Goal: Task Accomplishment & Management: Manage account settings

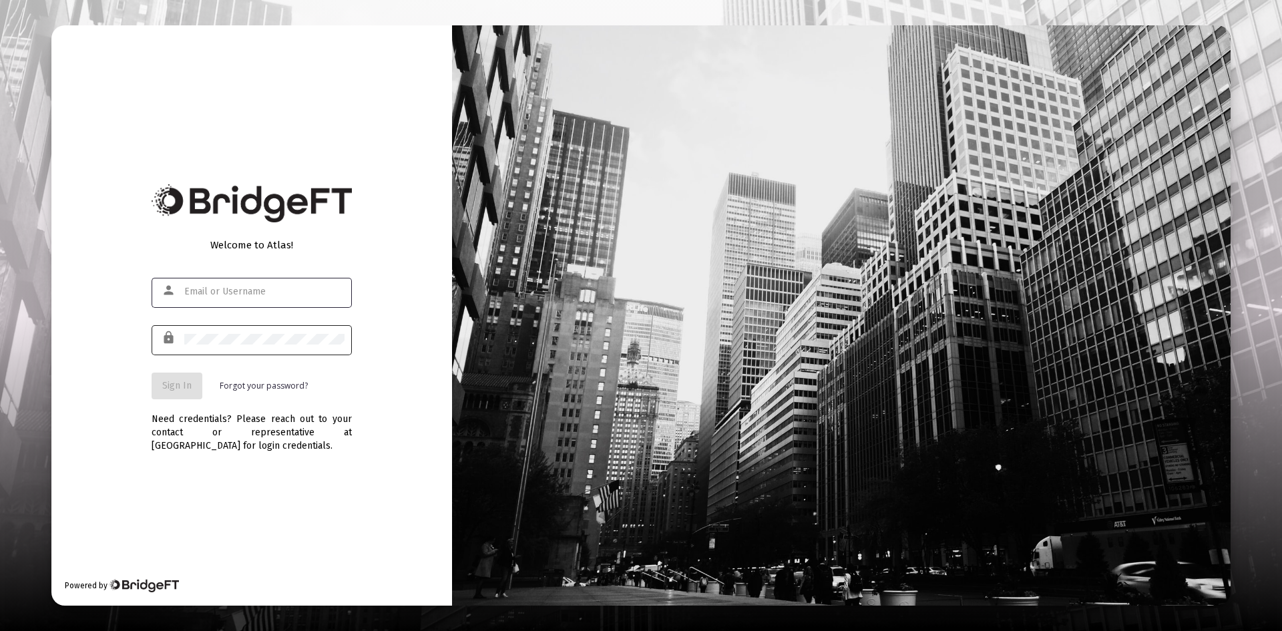
type input "[PERSON_NAME][EMAIL_ADDRESS][DOMAIN_NAME]"
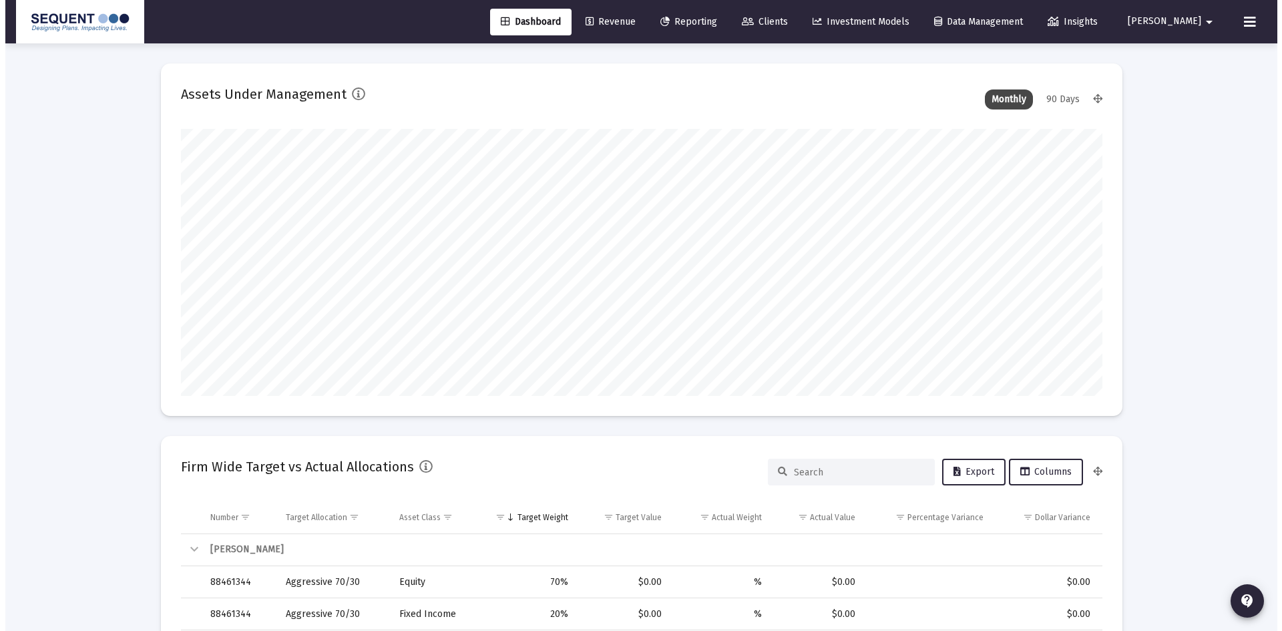
scroll to position [267, 496]
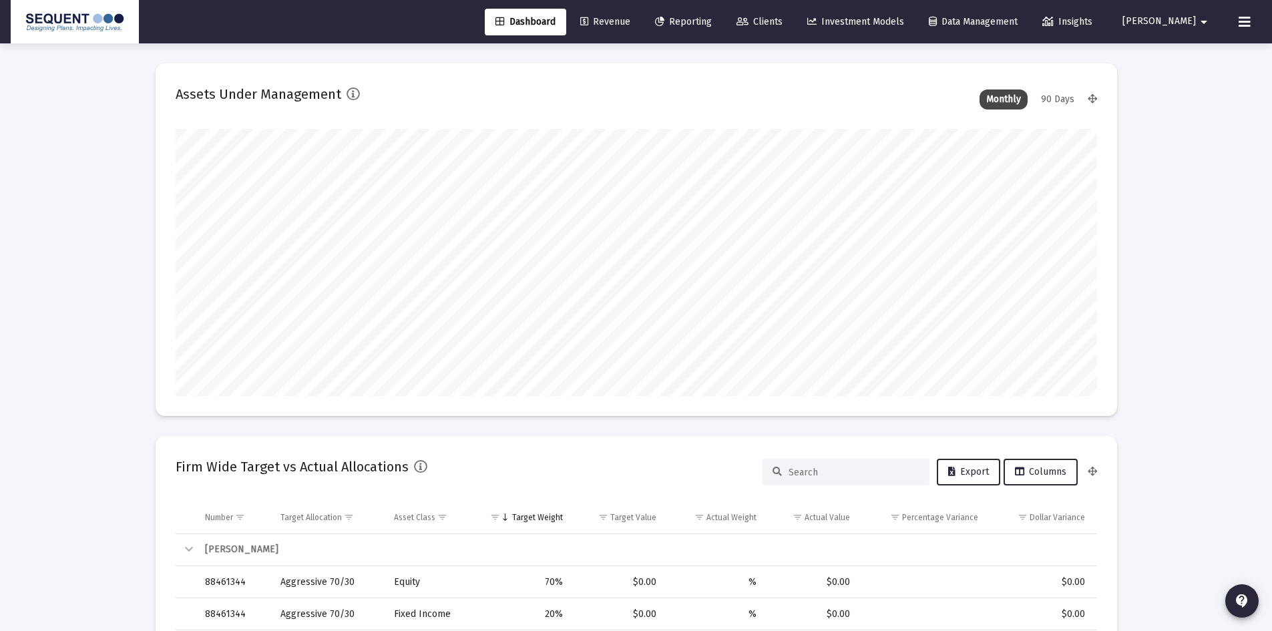
click at [783, 19] on span "Clients" at bounding box center [759, 21] width 46 height 11
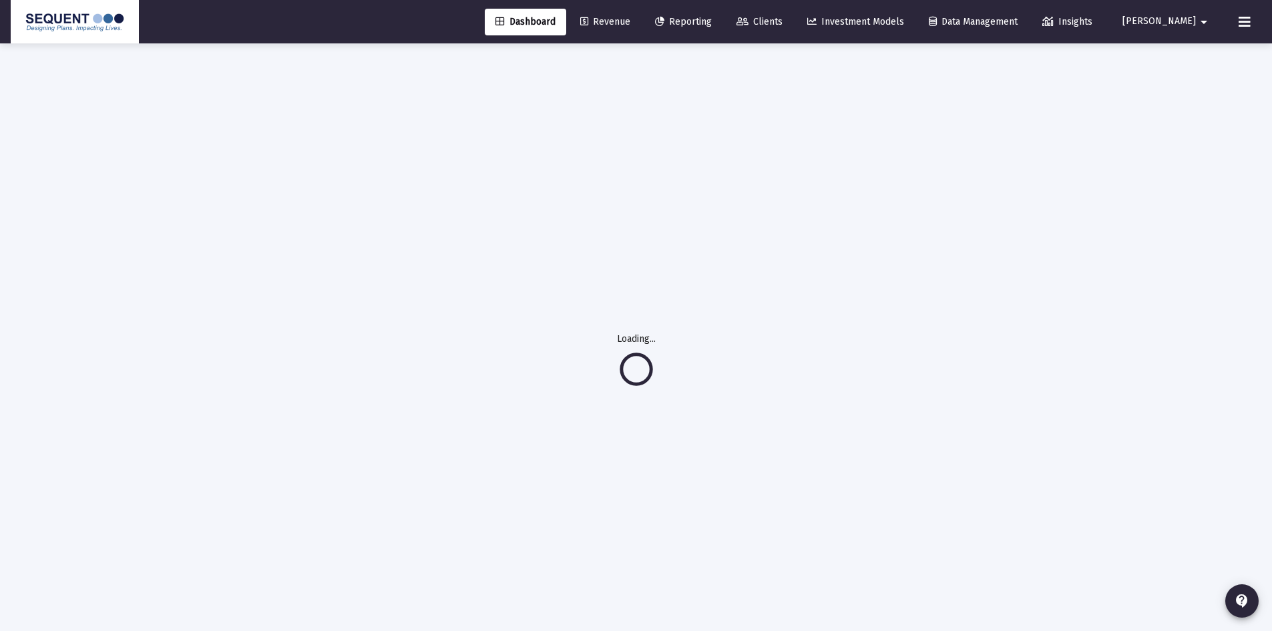
click at [783, 27] on span "Clients" at bounding box center [759, 21] width 46 height 11
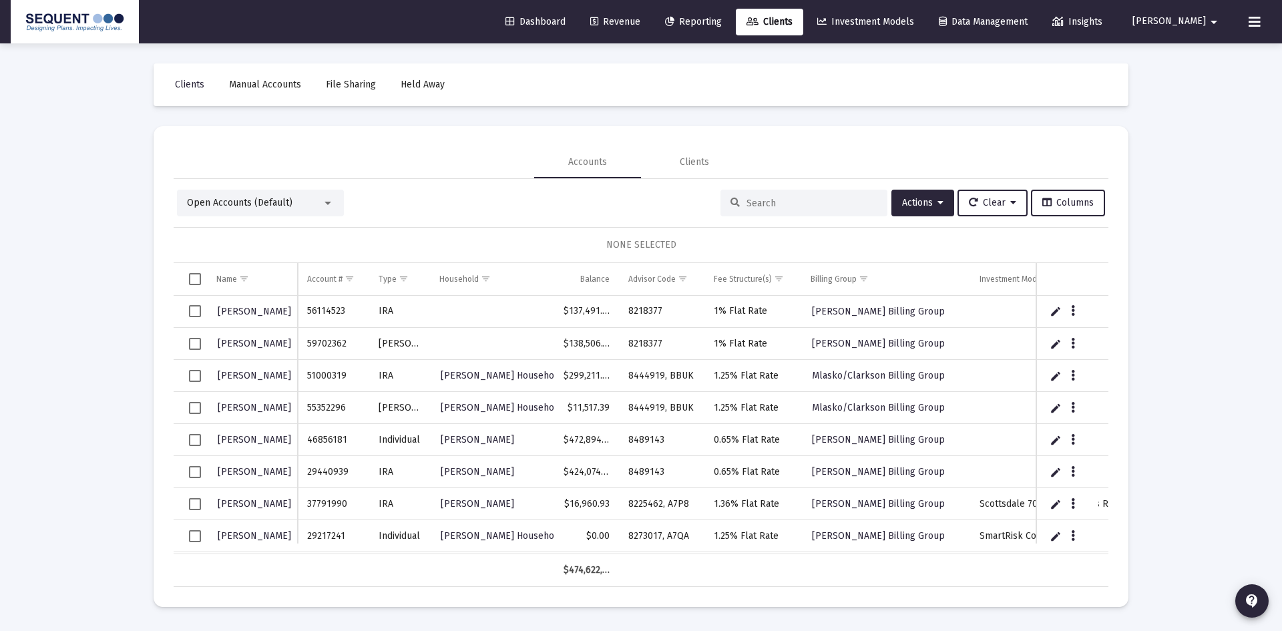
click at [768, 205] on input at bounding box center [811, 203] width 131 height 11
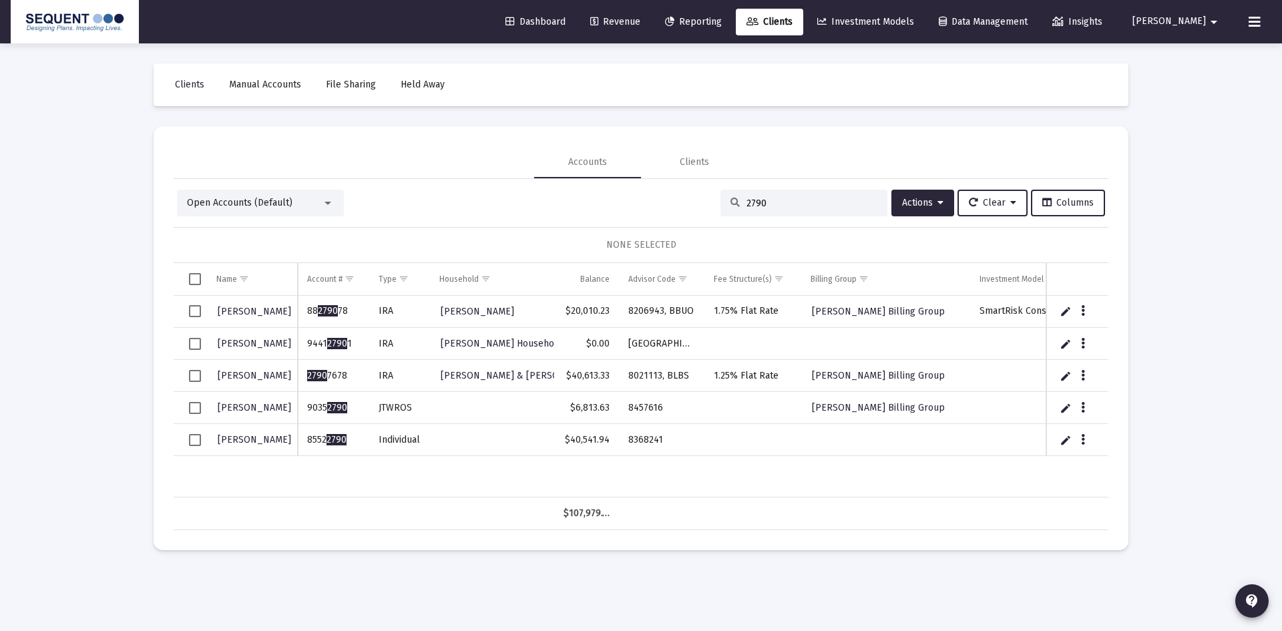
type input "2790"
drag, startPoint x: 348, startPoint y: 440, endPoint x: 303, endPoint y: 443, distance: 44.8
click at [303, 443] on td "8552 2790" at bounding box center [333, 440] width 71 height 32
copy td "8552 2790"
drag, startPoint x: 674, startPoint y: 437, endPoint x: 625, endPoint y: 441, distance: 48.9
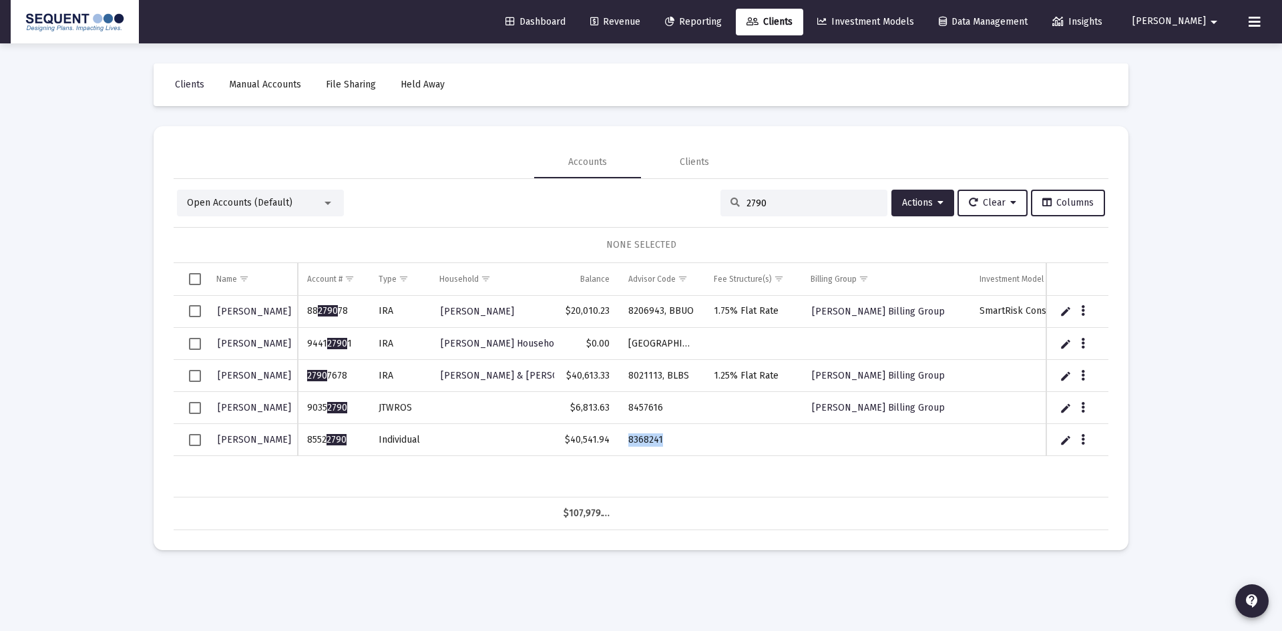
click at [625, 441] on td "8368241" at bounding box center [661, 440] width 85 height 32
copy td "8368241"
click at [1084, 440] on icon "Data grid" at bounding box center [1083, 440] width 4 height 16
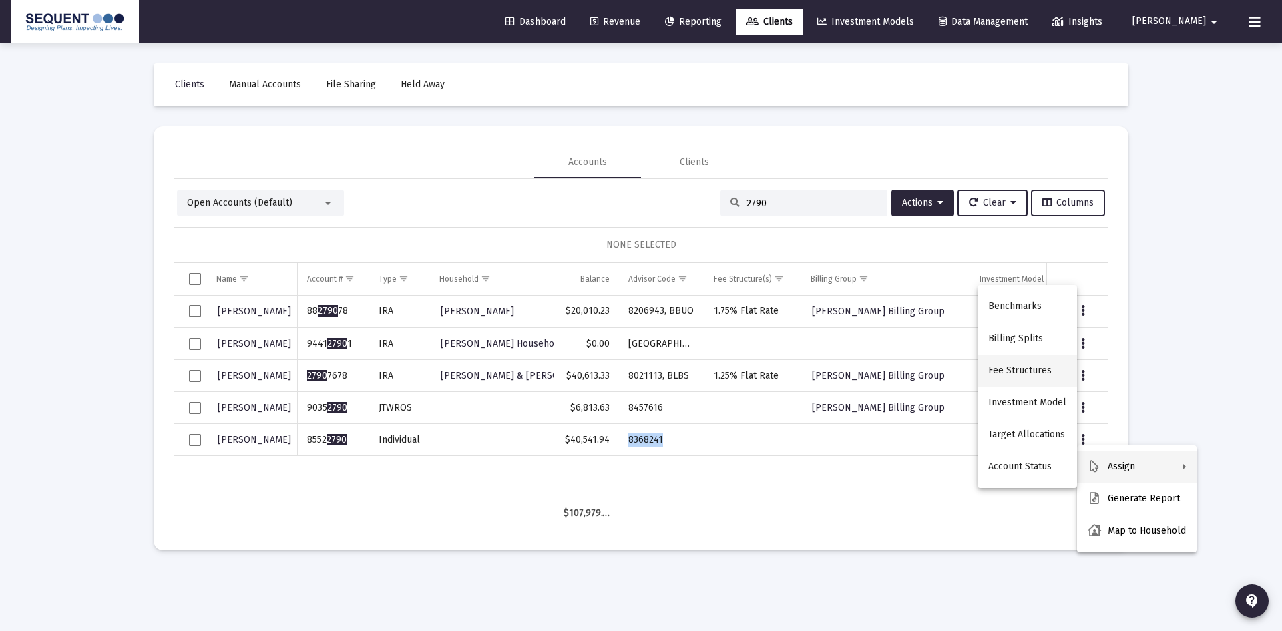
click at [1020, 365] on button "Fee Structures" at bounding box center [1026, 371] width 99 height 32
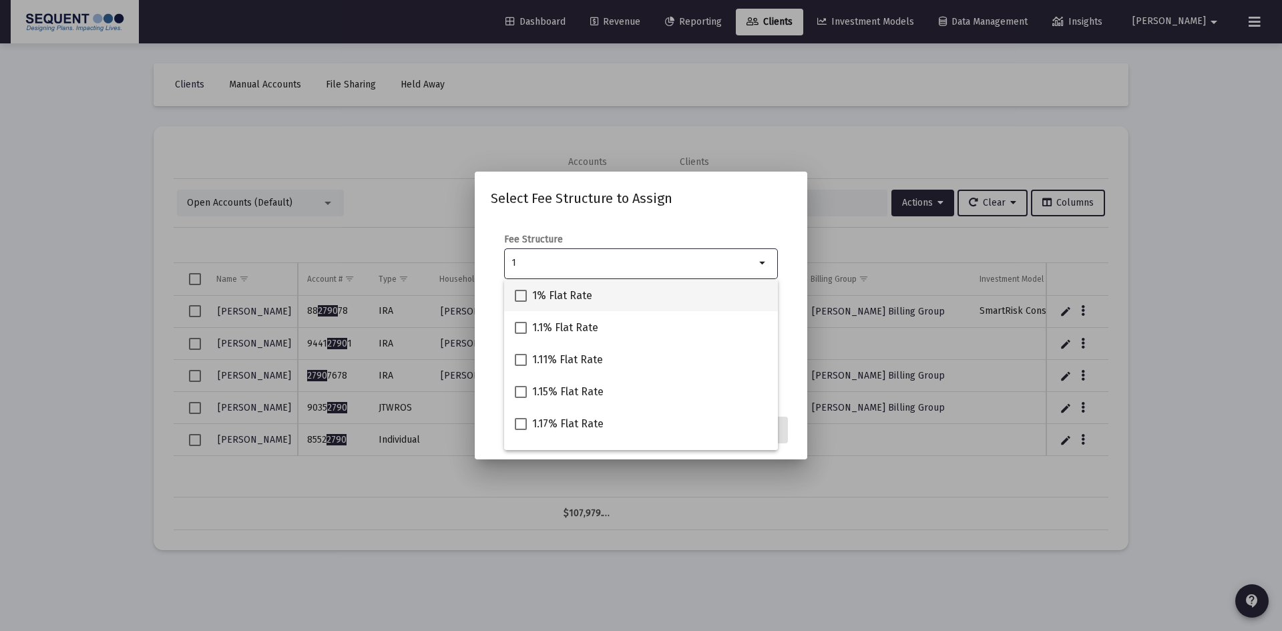
type input "1"
click at [541, 304] on mat-checkbox "1% Flat Rate" at bounding box center [553, 295] width 77 height 32
click at [527, 293] on label "1% Flat Rate" at bounding box center [553, 296] width 77 height 16
click at [521, 302] on input "1% Flat Rate" at bounding box center [520, 302] width 1 height 1
checkbox input "true"
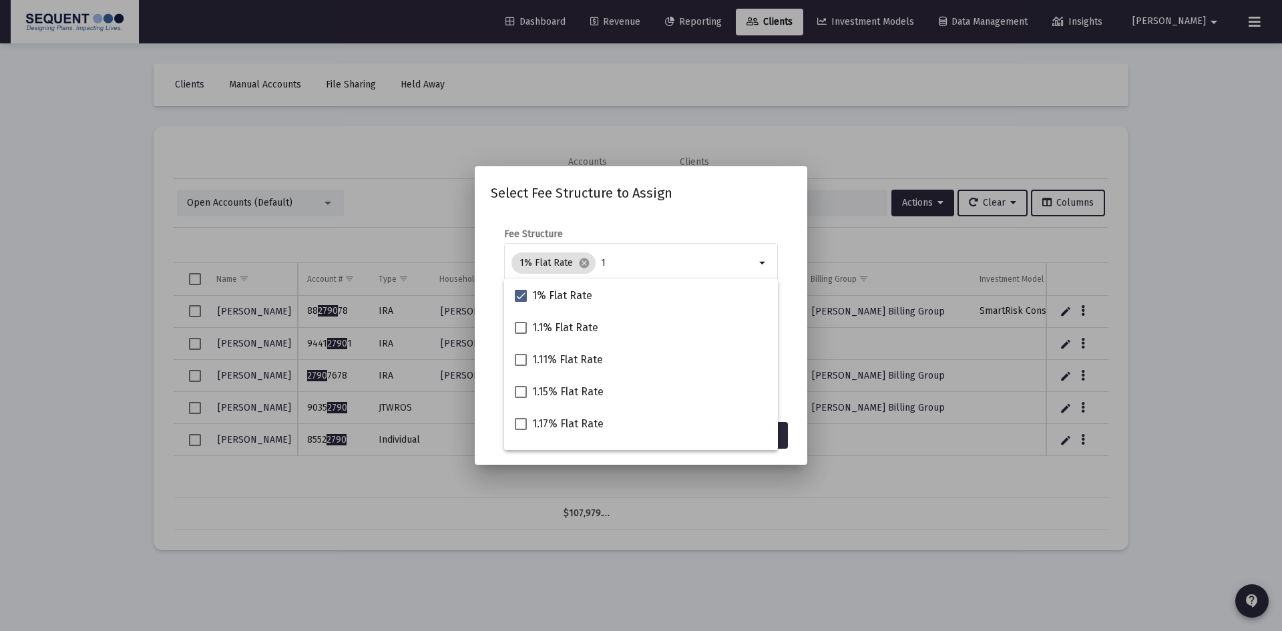
click at [717, 237] on div "Fee Structure 1% Flat Rate cancel 1 arrow_drop_down" at bounding box center [641, 263] width 274 height 71
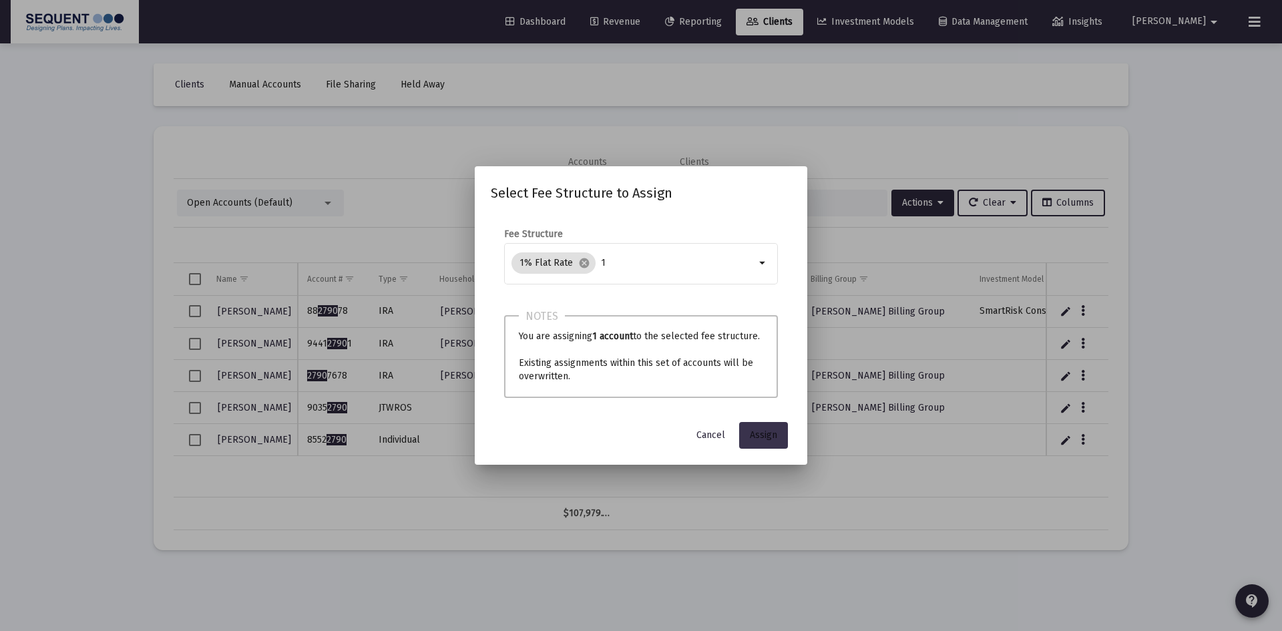
click at [766, 442] on button "Assign" at bounding box center [763, 435] width 49 height 27
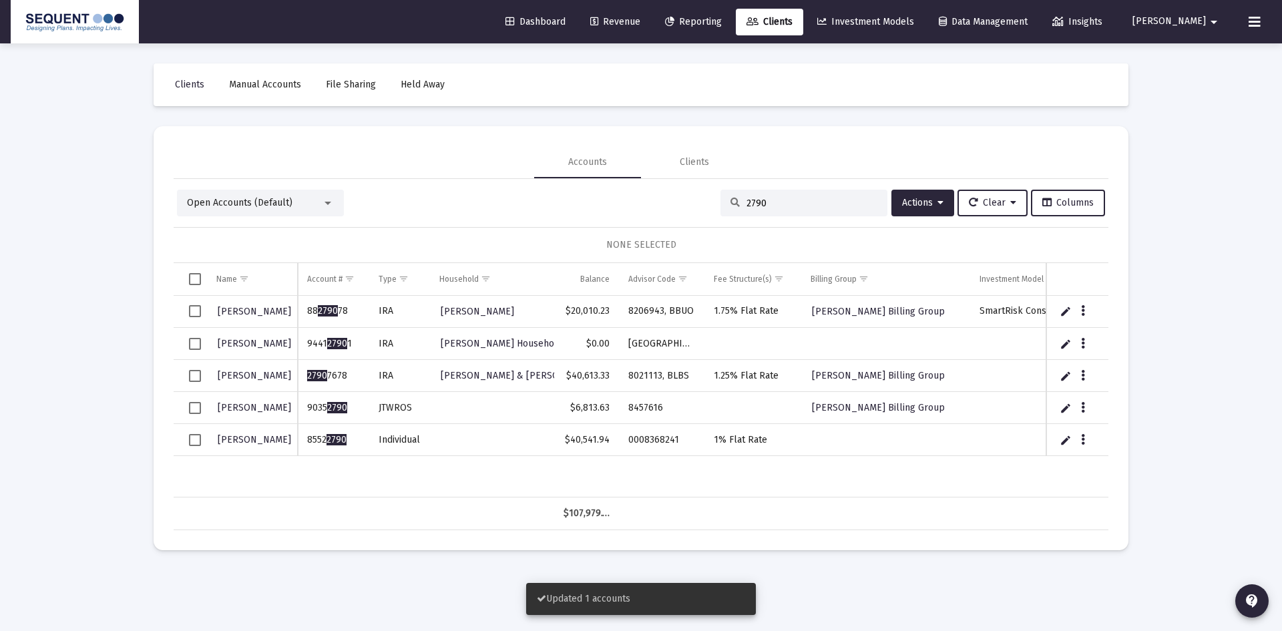
click at [194, 441] on span "Select row" at bounding box center [195, 440] width 12 height 12
click at [928, 198] on span "Actions" at bounding box center [922, 202] width 41 height 11
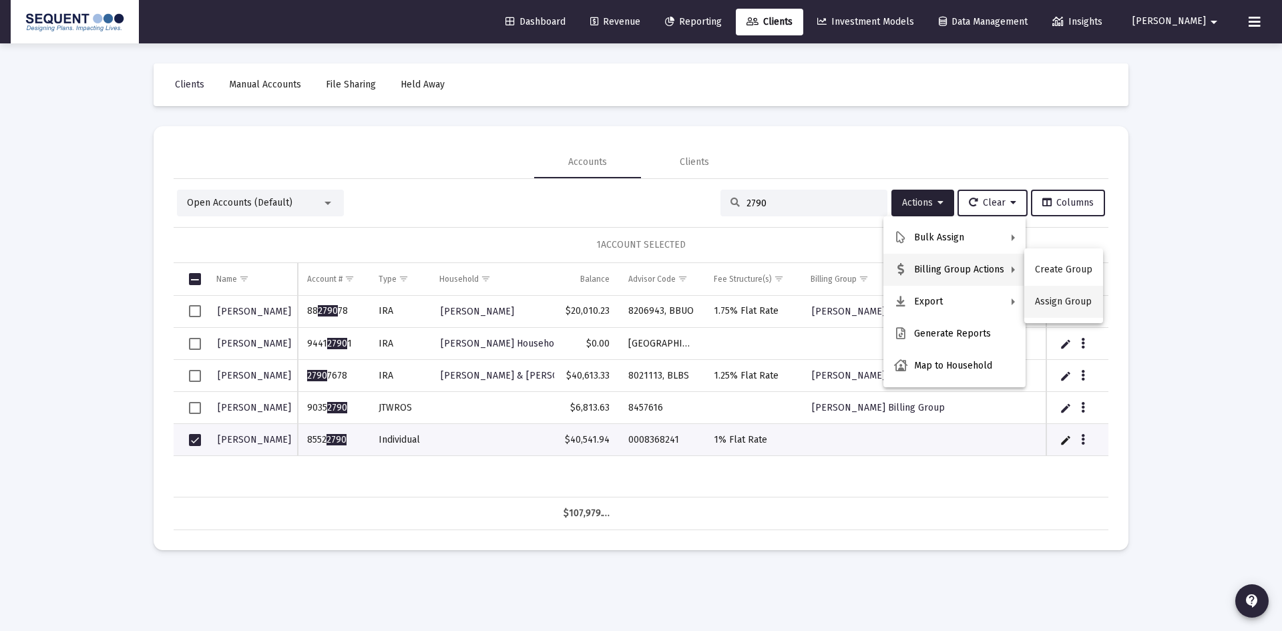
click at [1046, 304] on button "Assign Group" at bounding box center [1063, 302] width 79 height 32
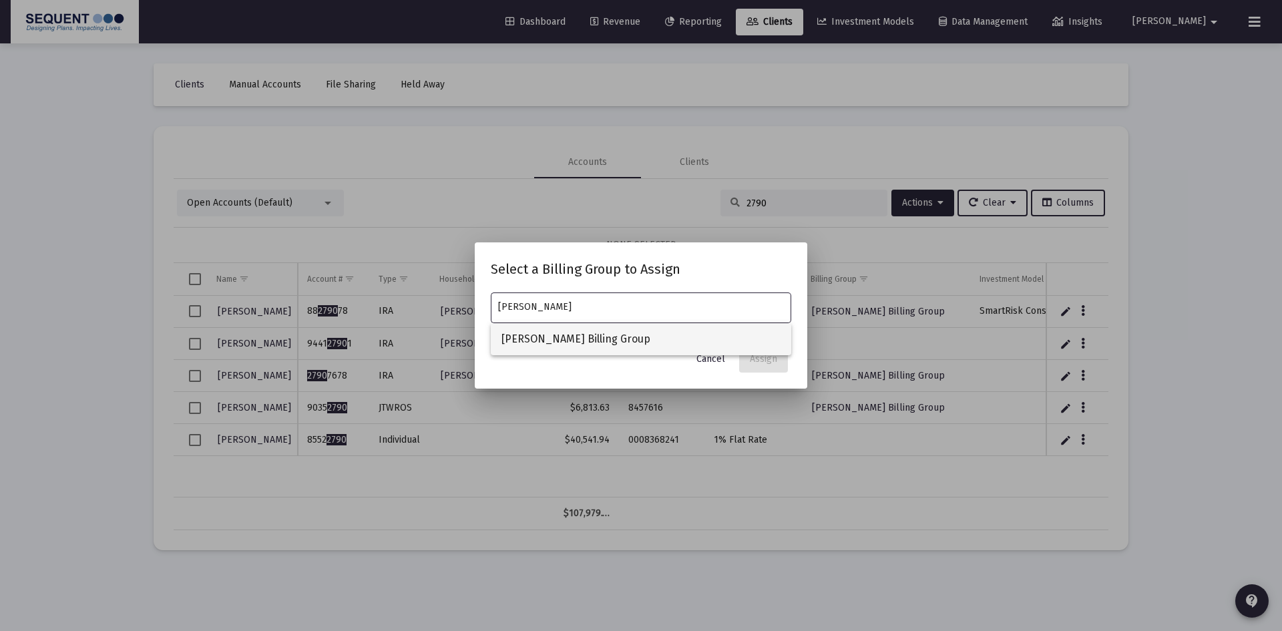
click at [572, 345] on span "[PERSON_NAME] Billing Group" at bounding box center [640, 339] width 279 height 32
type input "[PERSON_NAME] Billing Group"
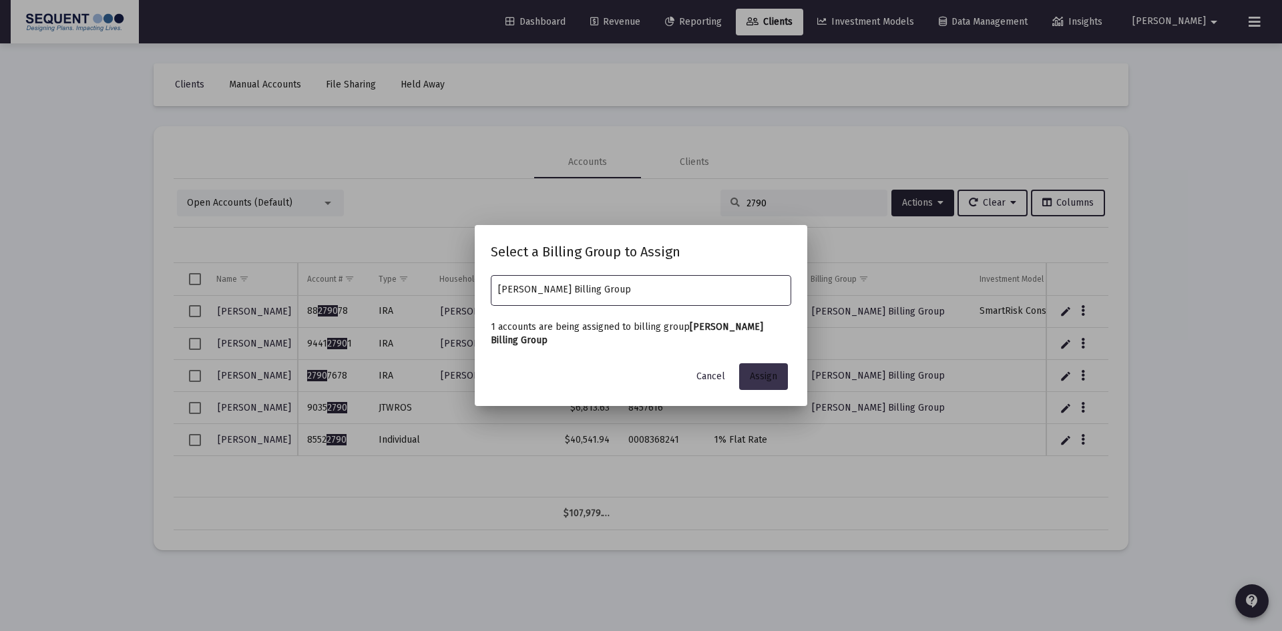
drag, startPoint x: 758, startPoint y: 374, endPoint x: 764, endPoint y: 389, distance: 16.1
click at [758, 373] on span "Assign" at bounding box center [763, 376] width 27 height 11
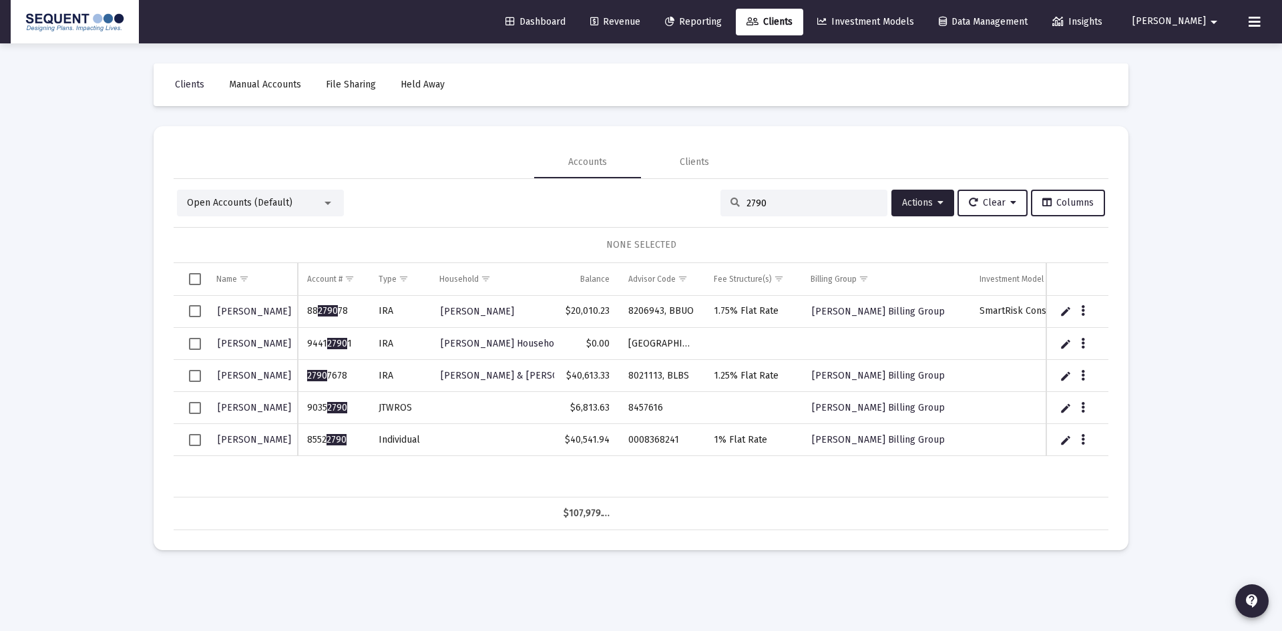
drag, startPoint x: 772, startPoint y: 204, endPoint x: 763, endPoint y: 204, distance: 9.4
click at [765, 204] on input "2790" at bounding box center [811, 203] width 131 height 11
drag, startPoint x: 789, startPoint y: 204, endPoint x: 682, endPoint y: 203, distance: 106.8
click at [682, 203] on div "Open Accounts (Default) 2790 Actions Clear Columns" at bounding box center [641, 203] width 928 height 27
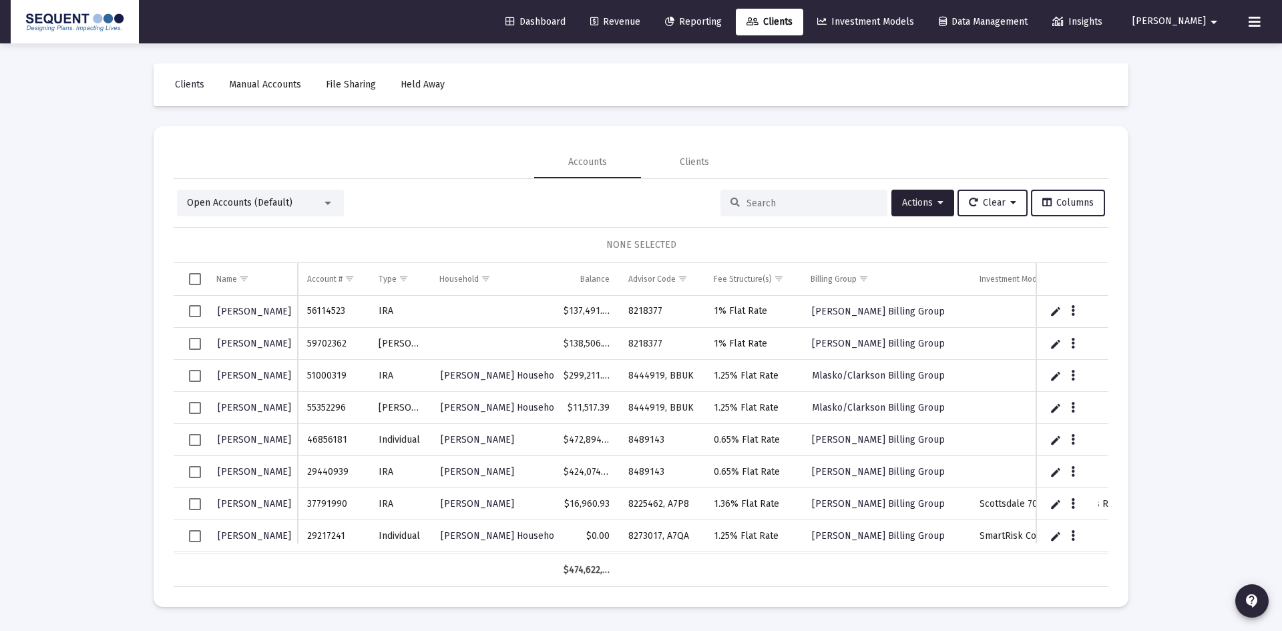
click at [835, 209] on div at bounding box center [803, 203] width 167 height 27
click at [746, 207] on input at bounding box center [811, 203] width 131 height 11
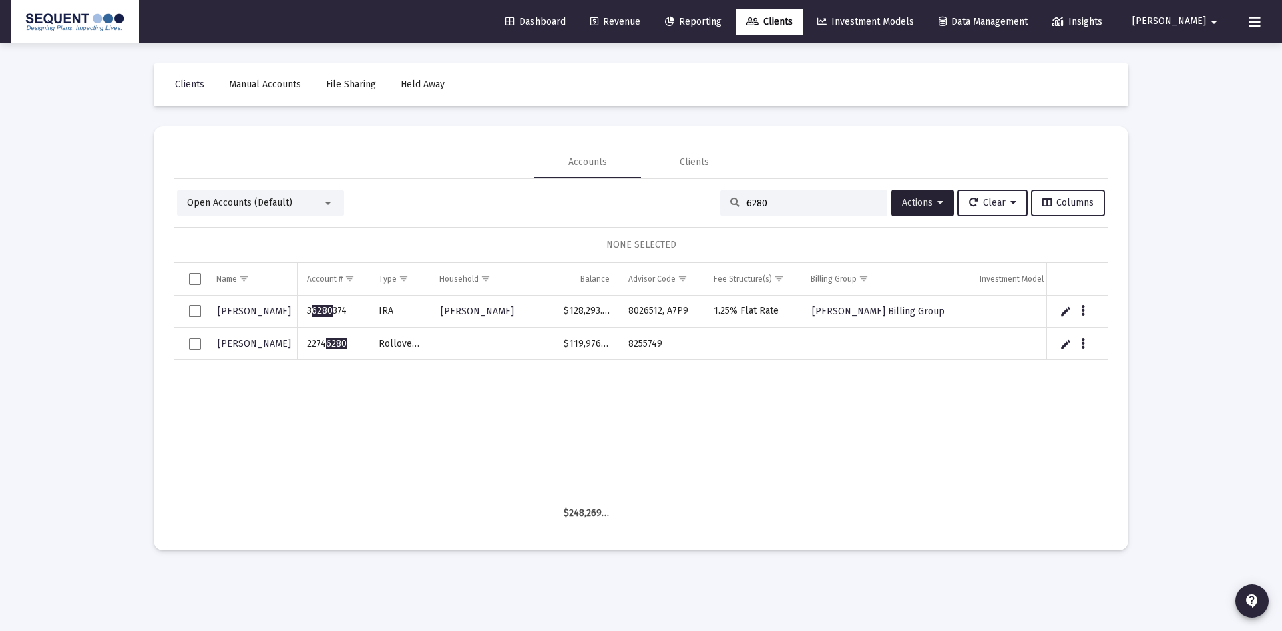
type input "6280"
drag, startPoint x: 349, startPoint y: 341, endPoint x: 306, endPoint y: 341, distance: 42.1
click at [306, 341] on td "2274 6280" at bounding box center [333, 344] width 71 height 32
copy td "2274 6280"
drag, startPoint x: 668, startPoint y: 341, endPoint x: 629, endPoint y: 343, distance: 39.4
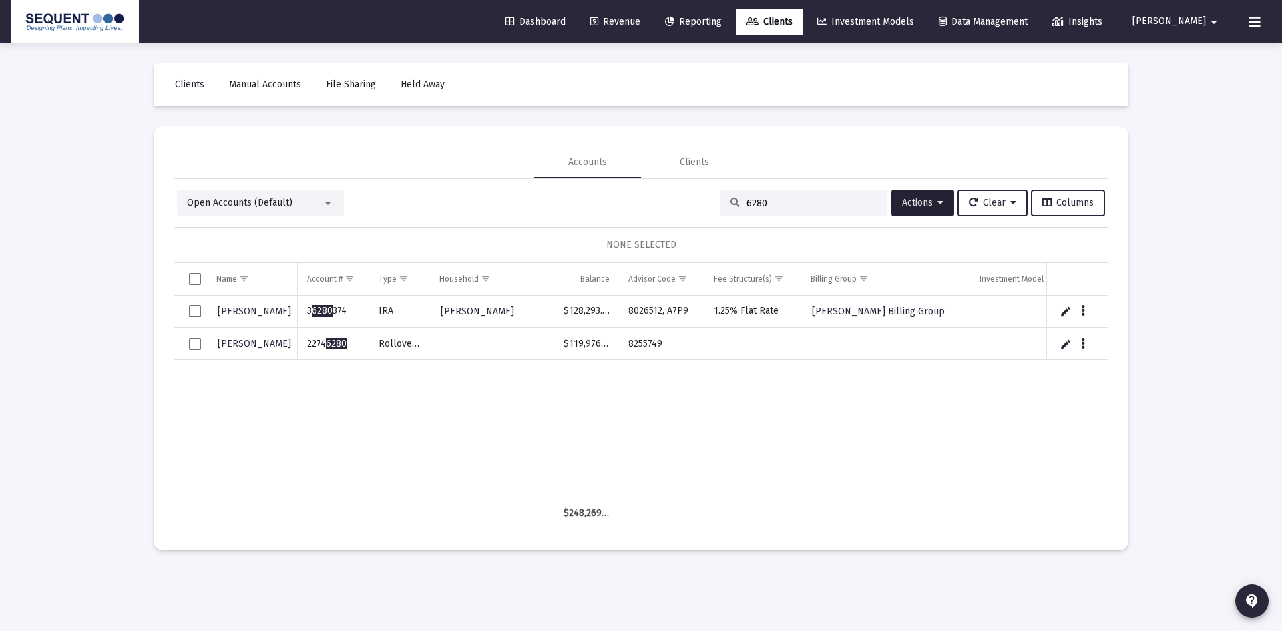
click at [629, 343] on td "8255749" at bounding box center [661, 344] width 85 height 32
copy td "8255749"
click at [1078, 339] on button "Data grid" at bounding box center [1083, 343] width 12 height 12
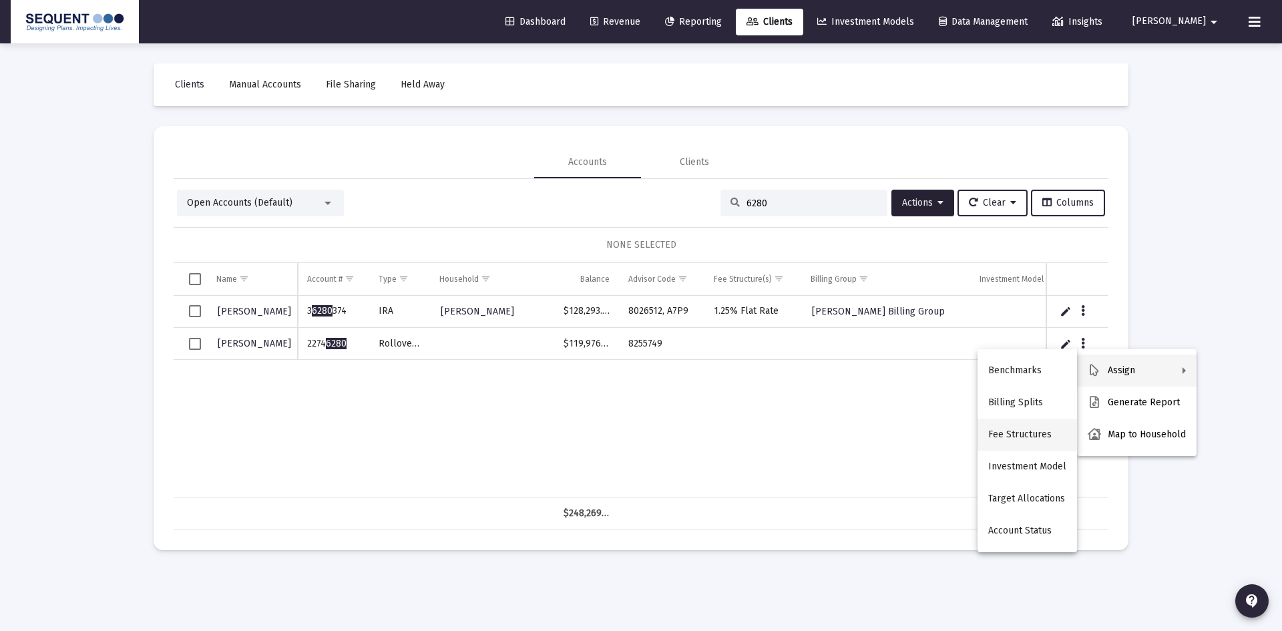
click at [1024, 426] on button "Fee Structures" at bounding box center [1026, 435] width 99 height 32
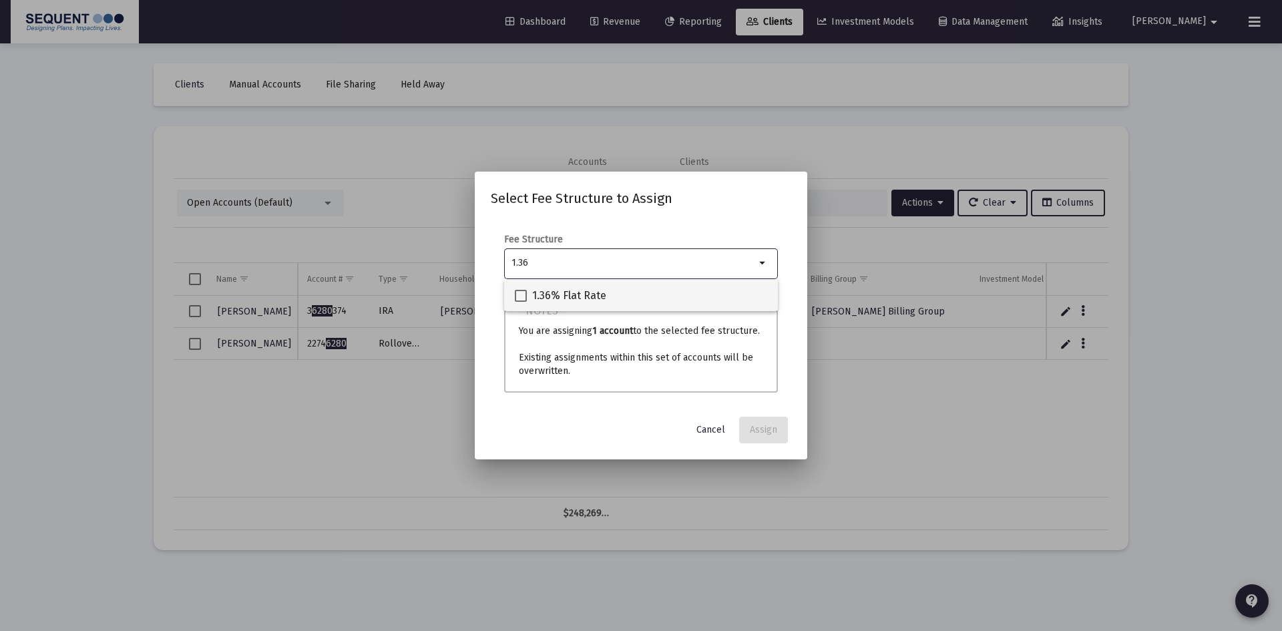
type input "1.36"
click at [581, 296] on span "1.36% Flat Rate" at bounding box center [569, 296] width 74 height 16
click at [521, 302] on input "1.36% Flat Rate" at bounding box center [520, 302] width 1 height 1
checkbox input "true"
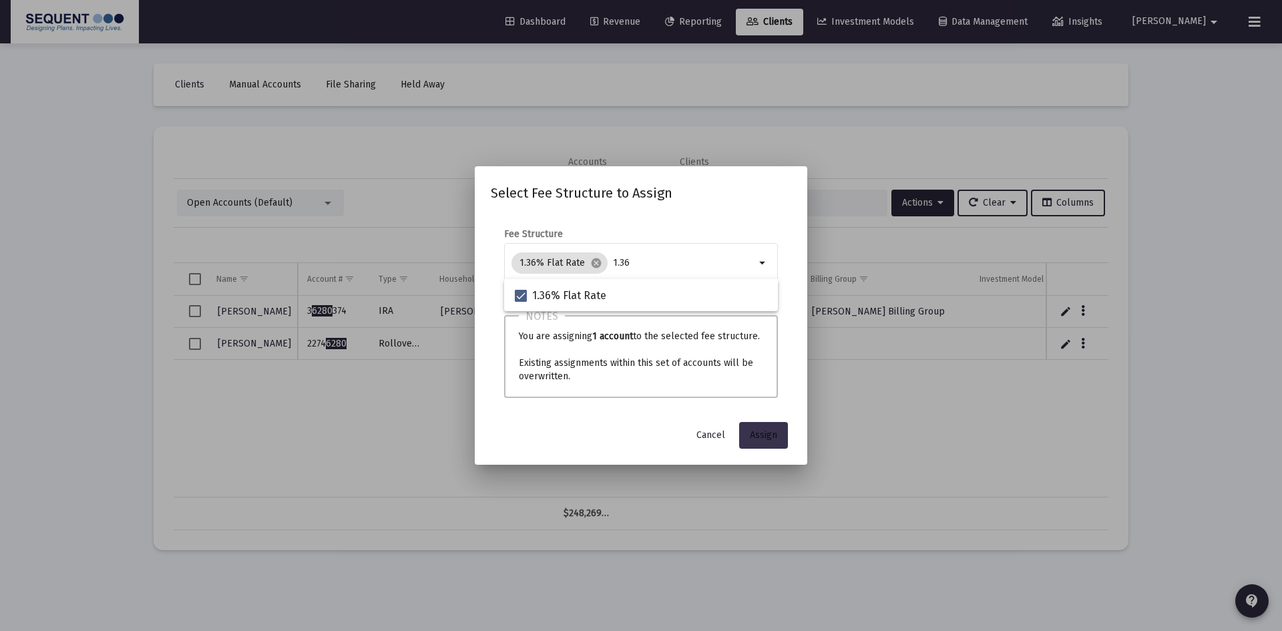
click at [779, 431] on button "Assign" at bounding box center [763, 435] width 49 height 27
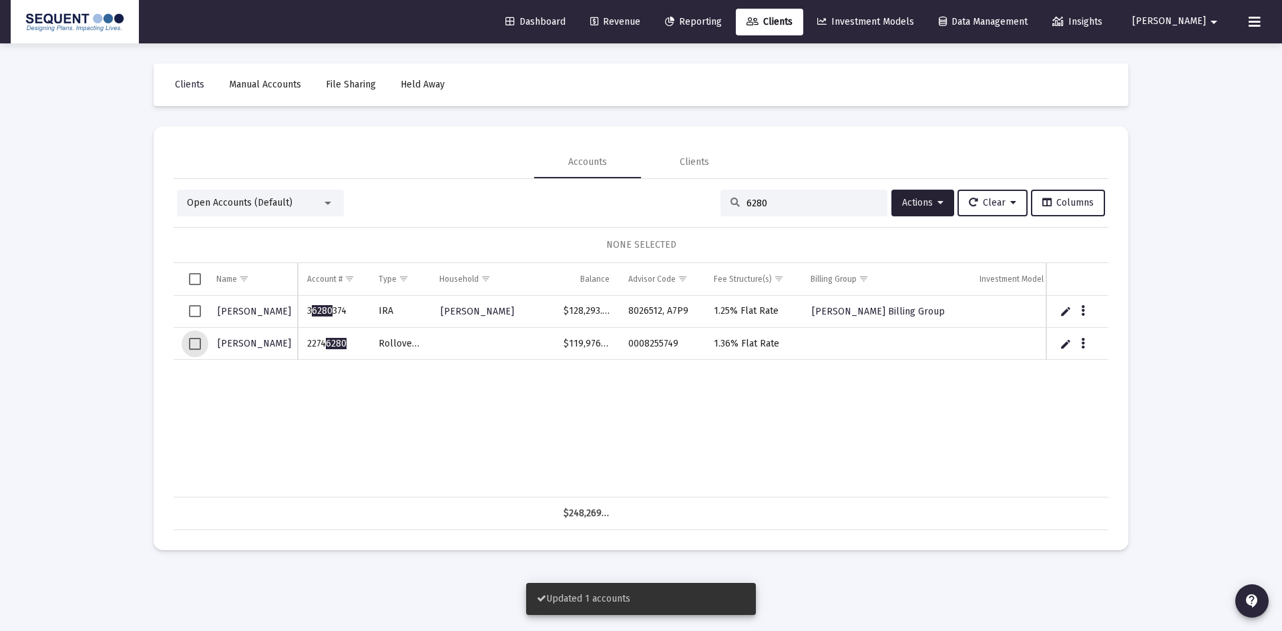
click at [195, 344] on span "Select row" at bounding box center [195, 344] width 12 height 12
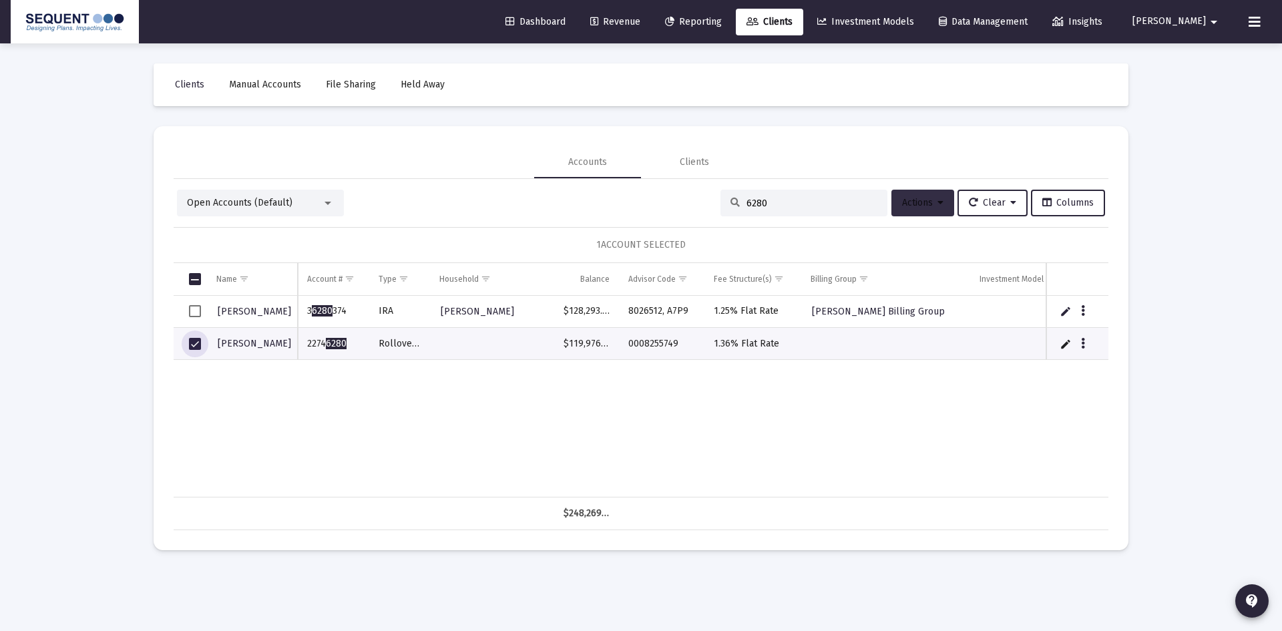
click at [926, 203] on span "Actions" at bounding box center [922, 202] width 41 height 11
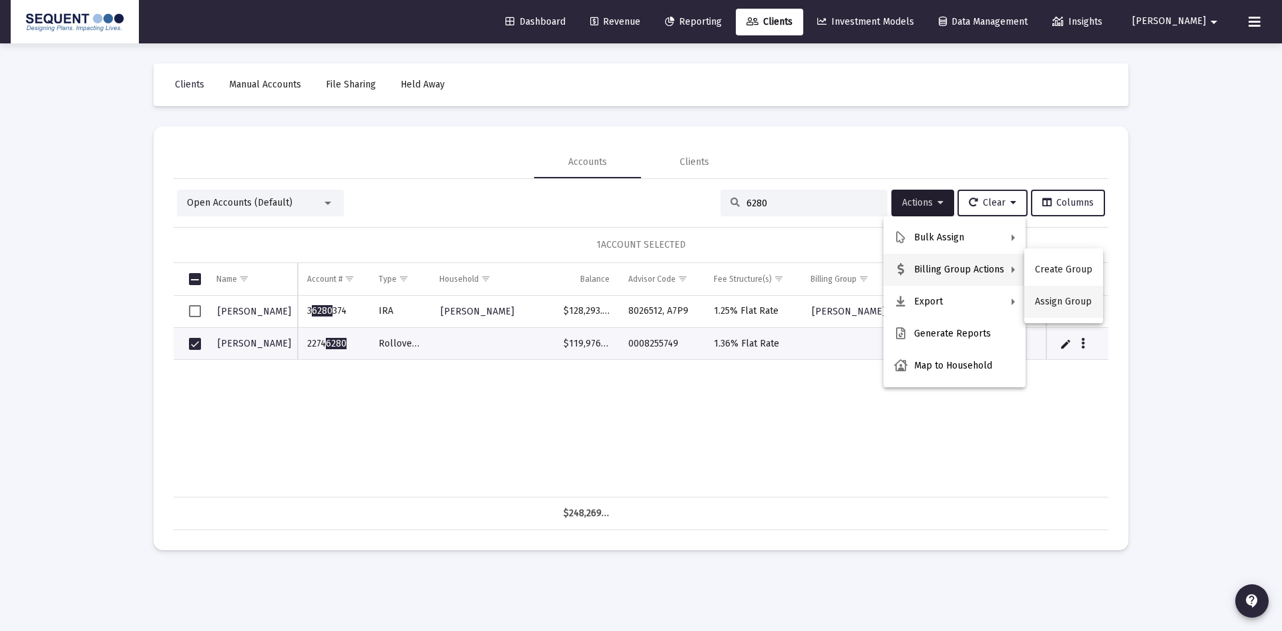
click at [1040, 301] on button "Assign Group" at bounding box center [1063, 302] width 79 height 32
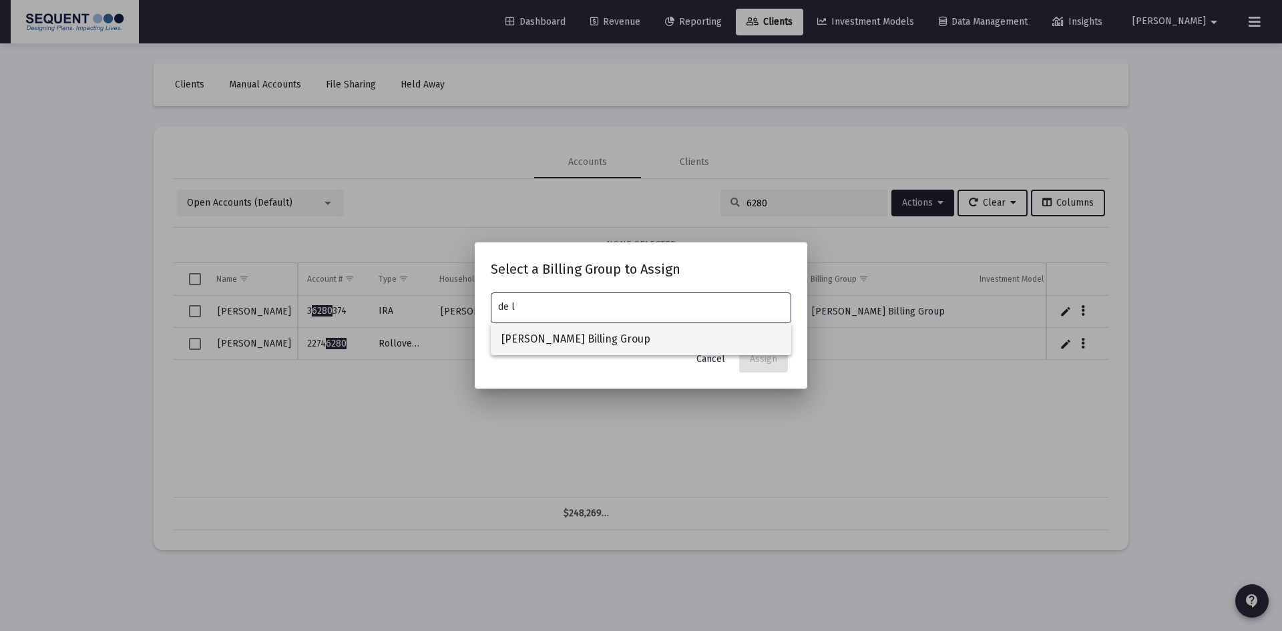
click at [678, 347] on span "[PERSON_NAME] Billing Group" at bounding box center [640, 339] width 279 height 32
type input "[PERSON_NAME] Billing Group"
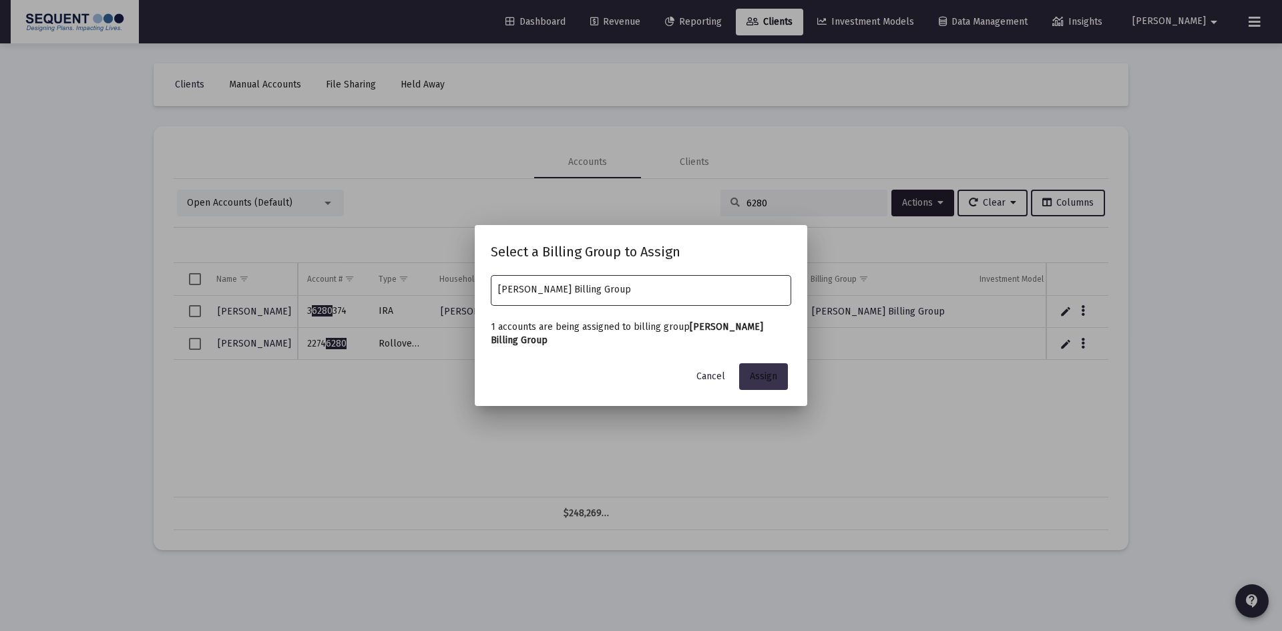
click at [768, 379] on span "Assign" at bounding box center [763, 376] width 27 height 11
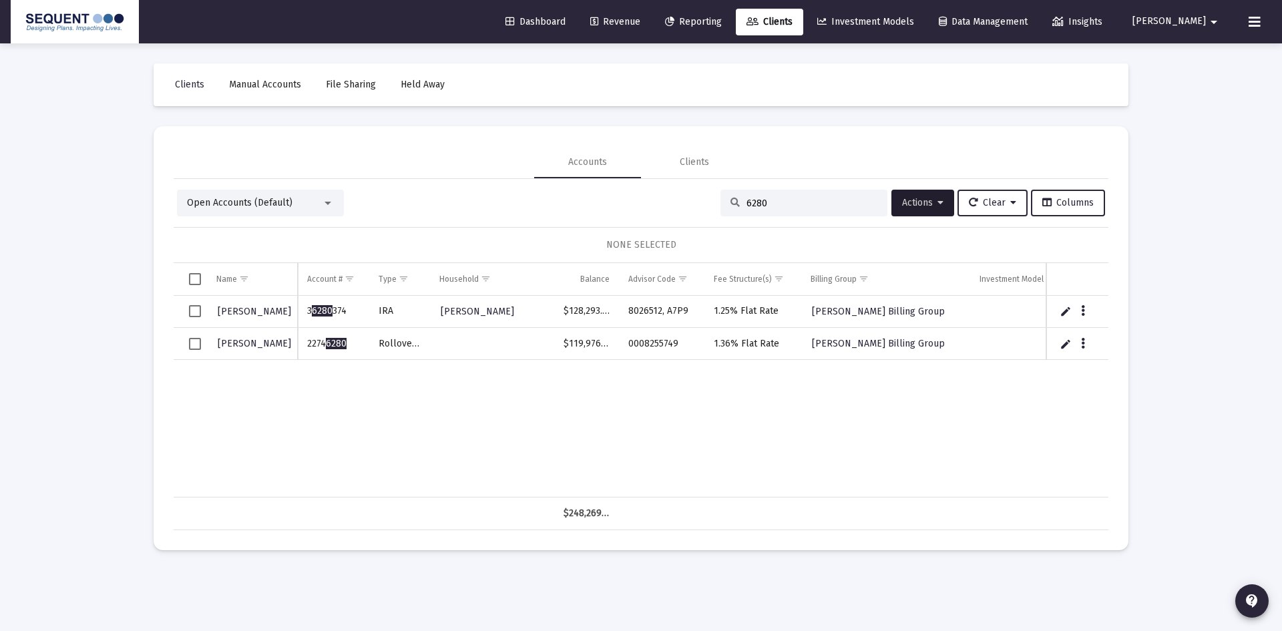
drag, startPoint x: 785, startPoint y: 204, endPoint x: 710, endPoint y: 201, distance: 74.8
click at [710, 200] on div "Open Accounts (Default) 6280 Actions Clear Columns" at bounding box center [641, 203] width 928 height 27
click at [797, 200] on input "6280" at bounding box center [811, 203] width 131 height 11
drag, startPoint x: 783, startPoint y: 202, endPoint x: 708, endPoint y: 205, distance: 74.8
click at [708, 205] on div "Open Accounts (Default) 6280 Actions Clear Columns" at bounding box center [641, 203] width 928 height 27
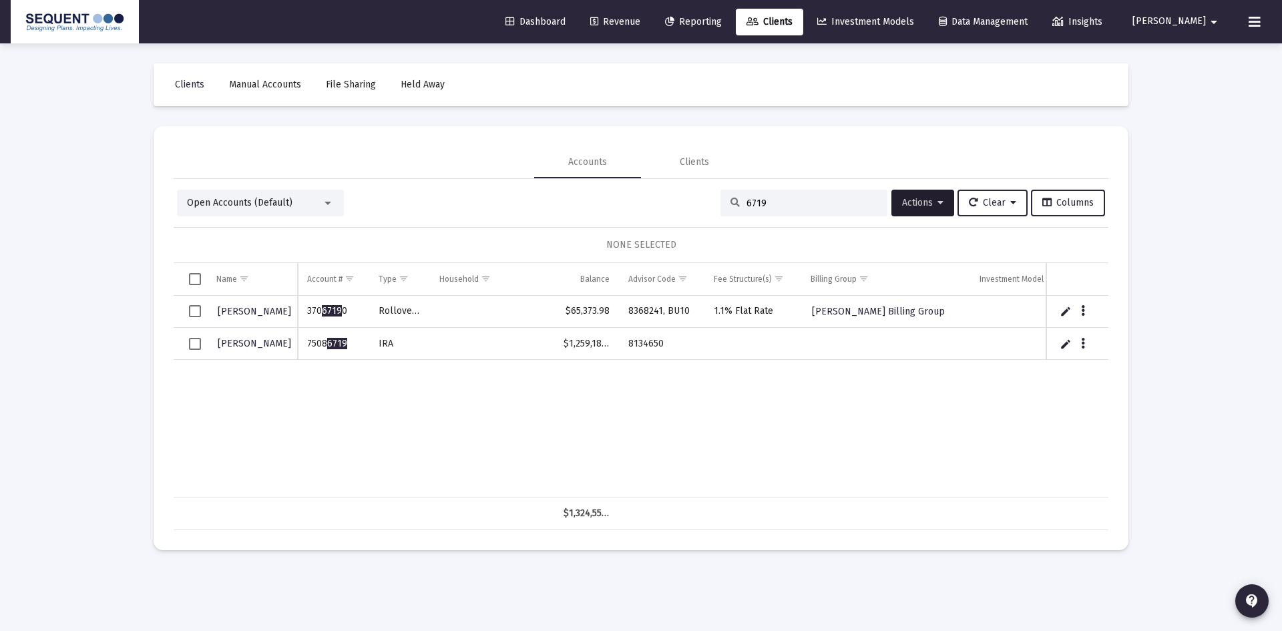
type input "6719"
drag, startPoint x: 350, startPoint y: 343, endPoint x: 300, endPoint y: 345, distance: 49.4
click at [300, 345] on td "7508 6719" at bounding box center [333, 344] width 71 height 32
copy td "7508 6719"
drag, startPoint x: 670, startPoint y: 343, endPoint x: 624, endPoint y: 349, distance: 47.1
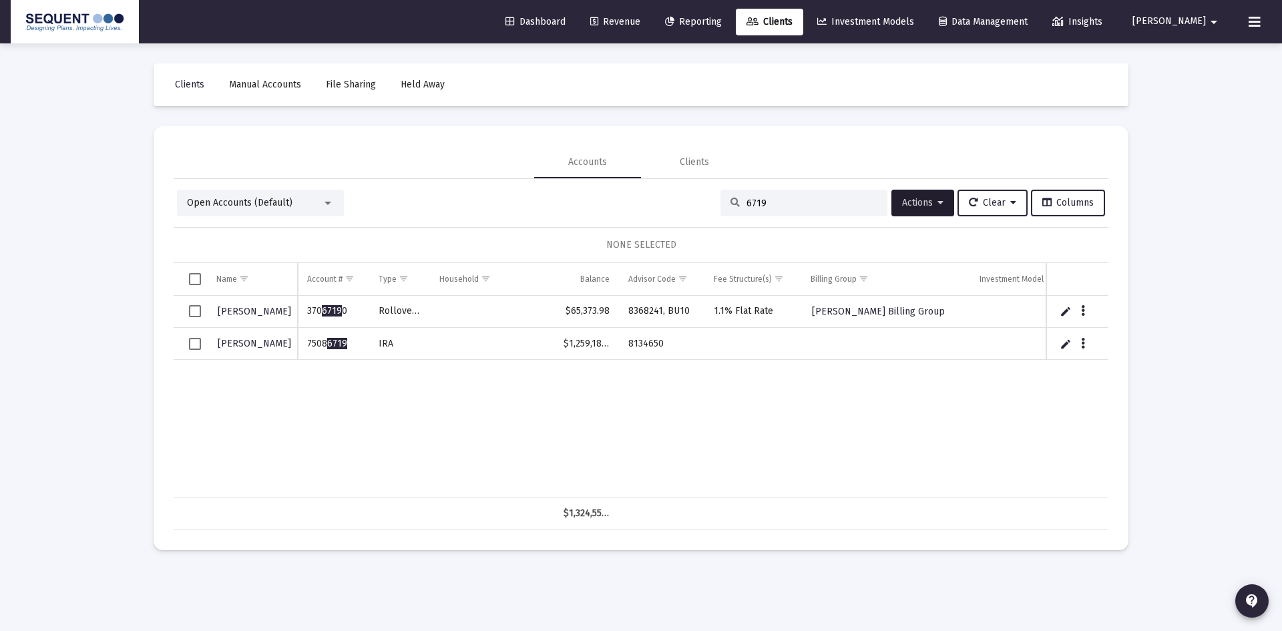
click at [624, 349] on td "8134650" at bounding box center [661, 344] width 85 height 32
copy td "8134650"
click at [714, 418] on div "[PERSON_NAME] 370 6719 0 Rollover IRA $65,373.98 8368241, BU10 1.1% Flat Rate […" at bounding box center [739, 397] width 1130 height 202
click at [1084, 344] on icon "Data grid" at bounding box center [1083, 344] width 4 height 16
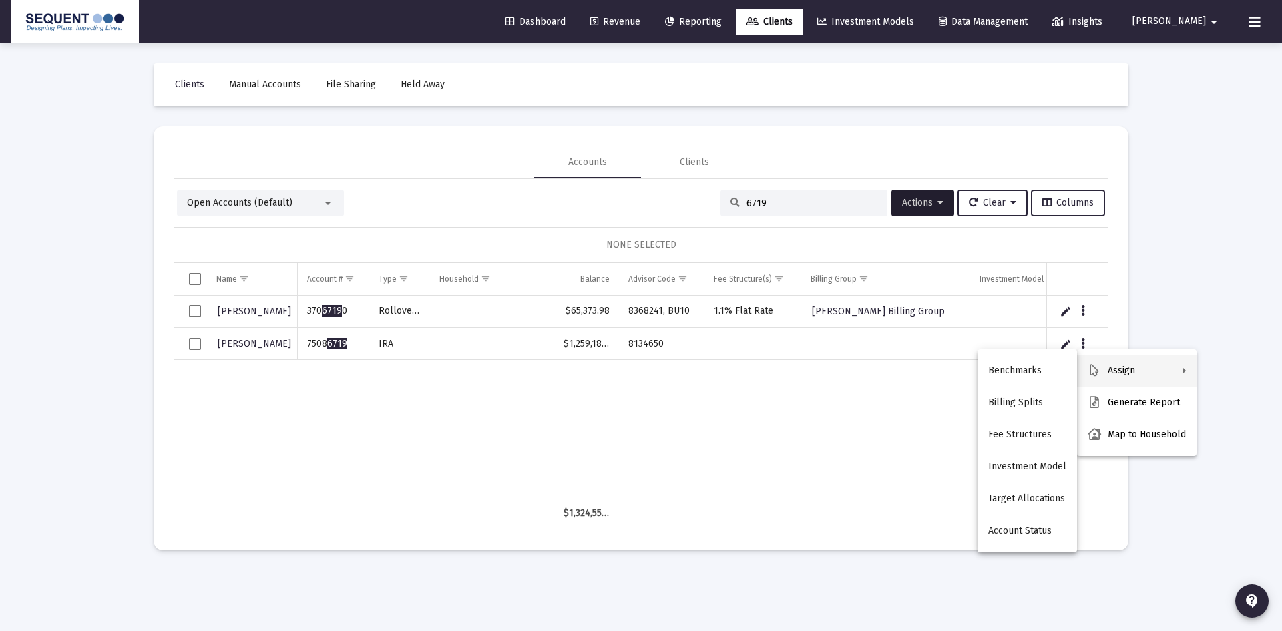
click at [704, 449] on div at bounding box center [641, 315] width 1282 height 631
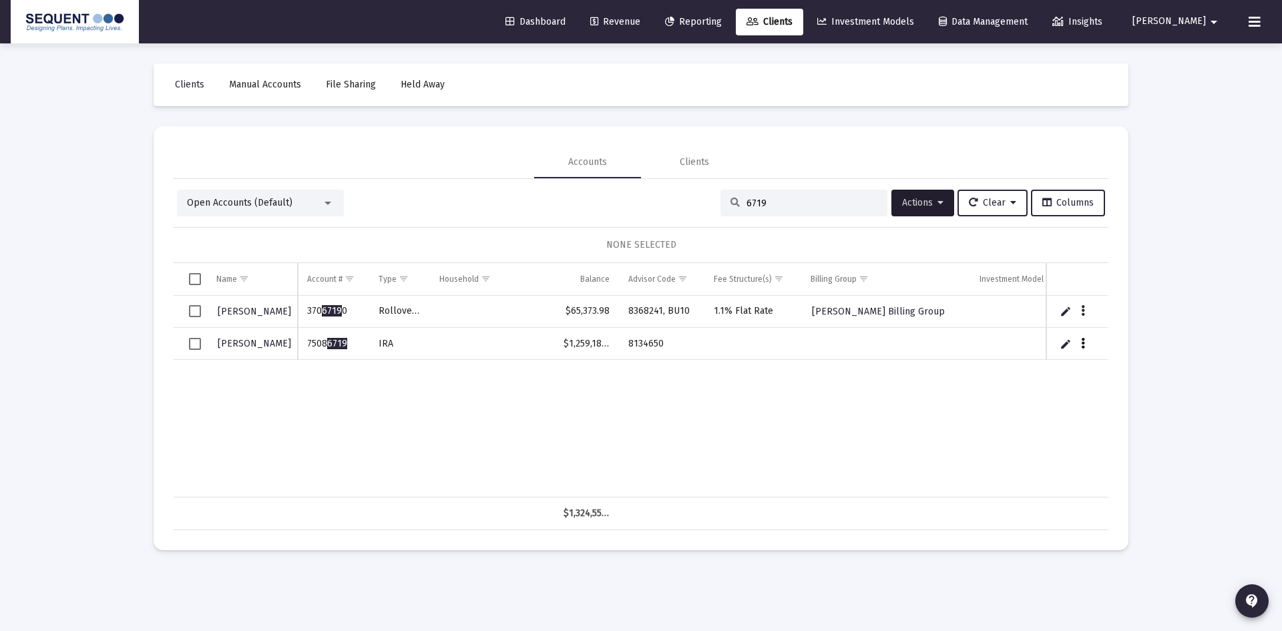
click at [1079, 342] on button "Data grid" at bounding box center [1083, 343] width 12 height 12
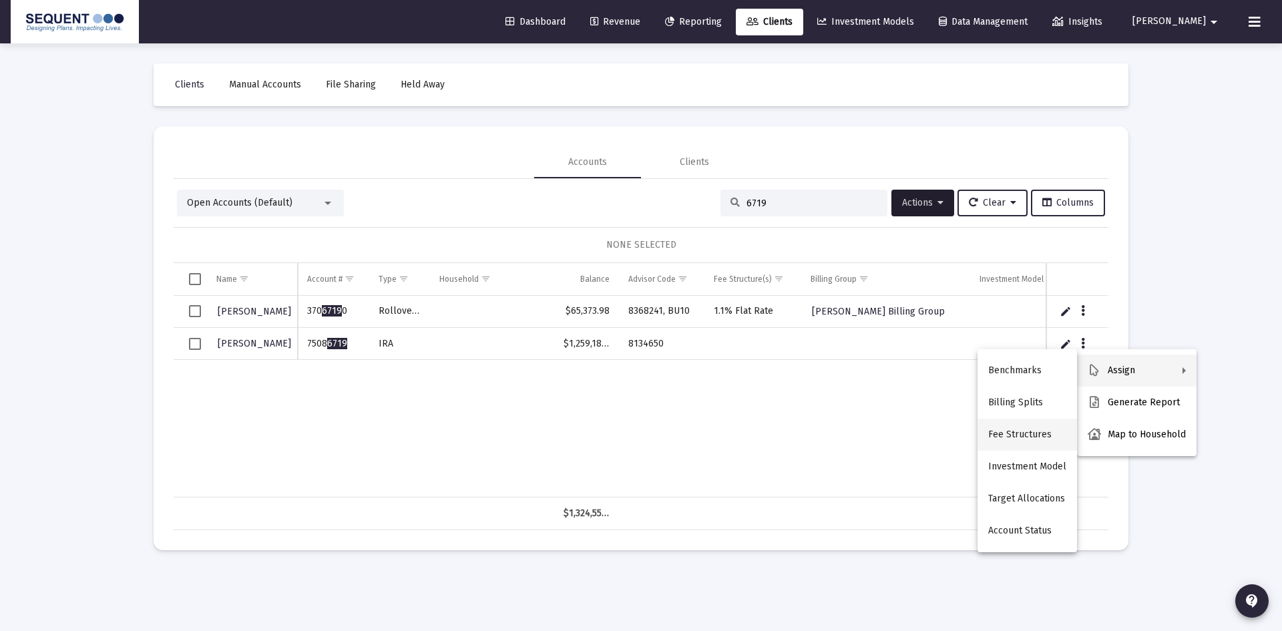
click at [1008, 435] on button "Fee Structures" at bounding box center [1026, 435] width 99 height 32
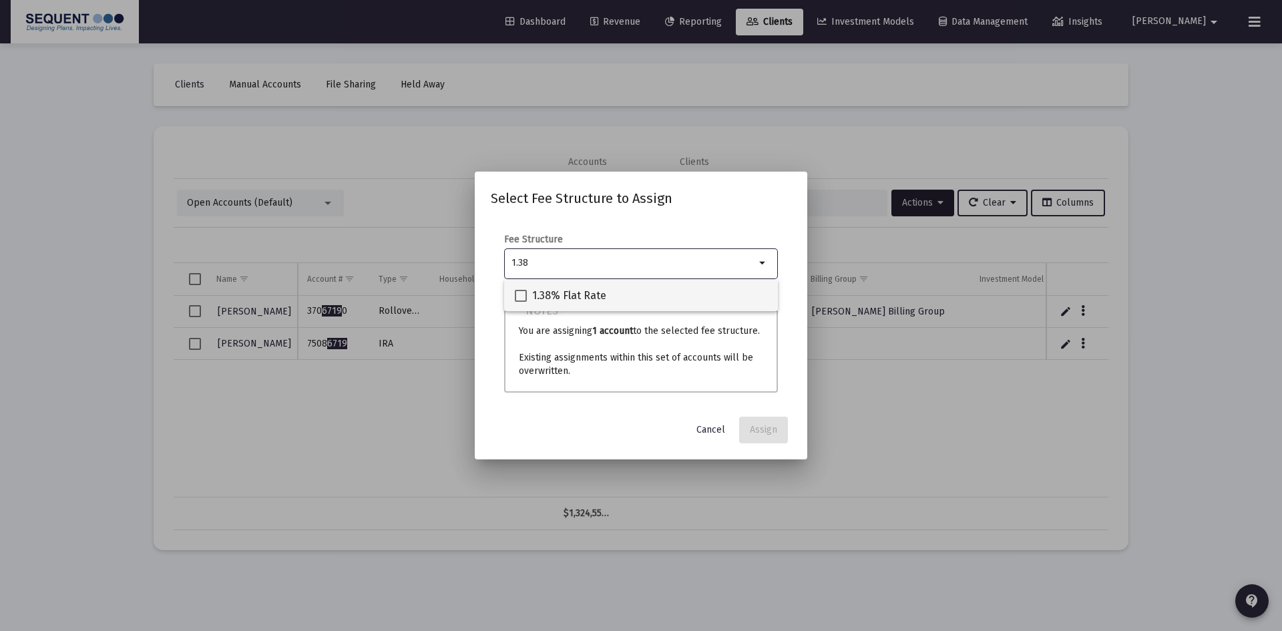
type input "1.38"
click at [582, 299] on span "1.38% Flat Rate" at bounding box center [569, 296] width 74 height 16
click at [521, 302] on input "1.38% Flat Rate" at bounding box center [520, 302] width 1 height 1
checkbox input "true"
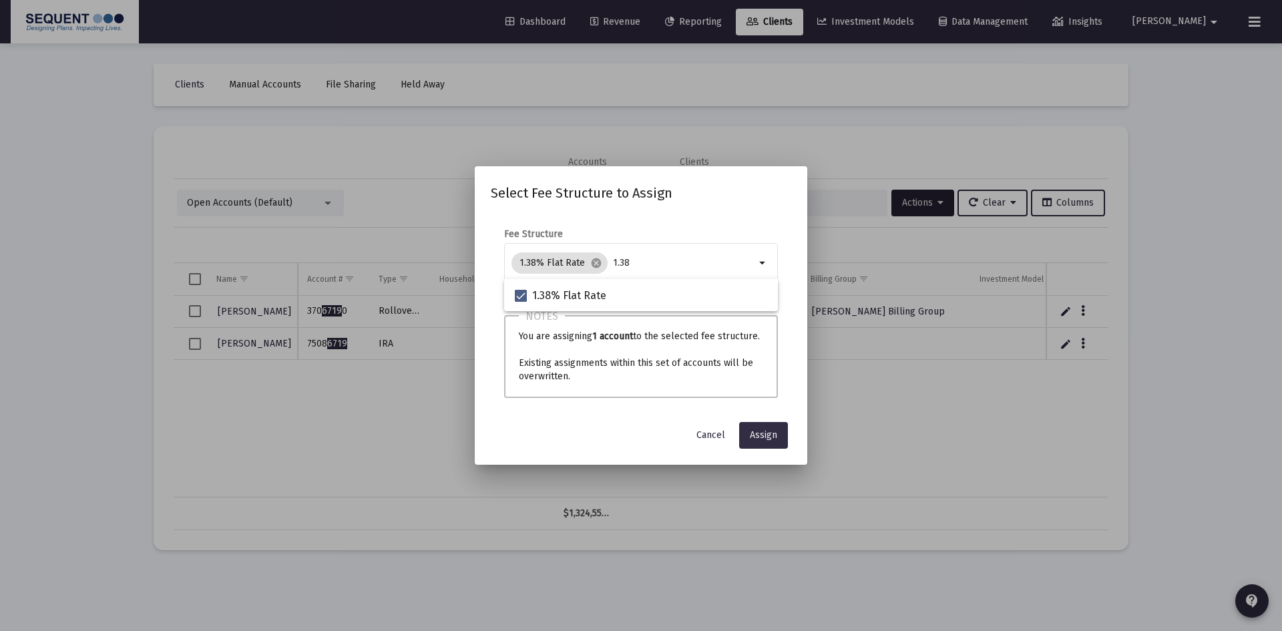
click at [768, 431] on span "Assign" at bounding box center [763, 434] width 27 height 11
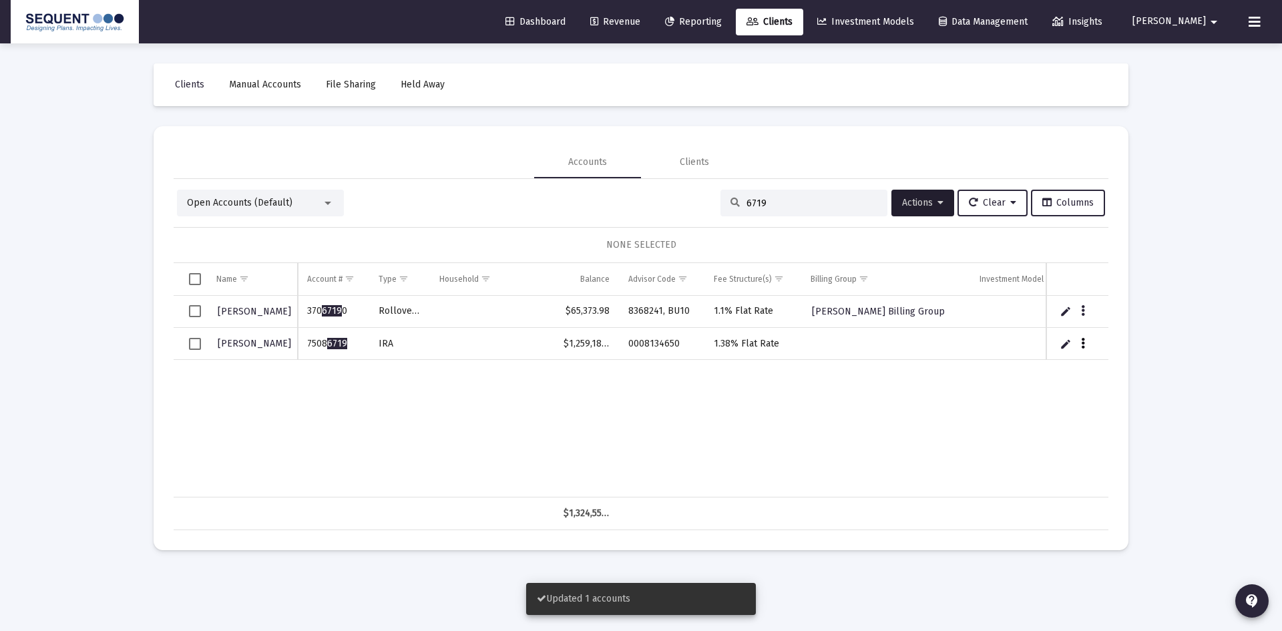
click at [1081, 343] on icon "Data grid" at bounding box center [1083, 344] width 4 height 16
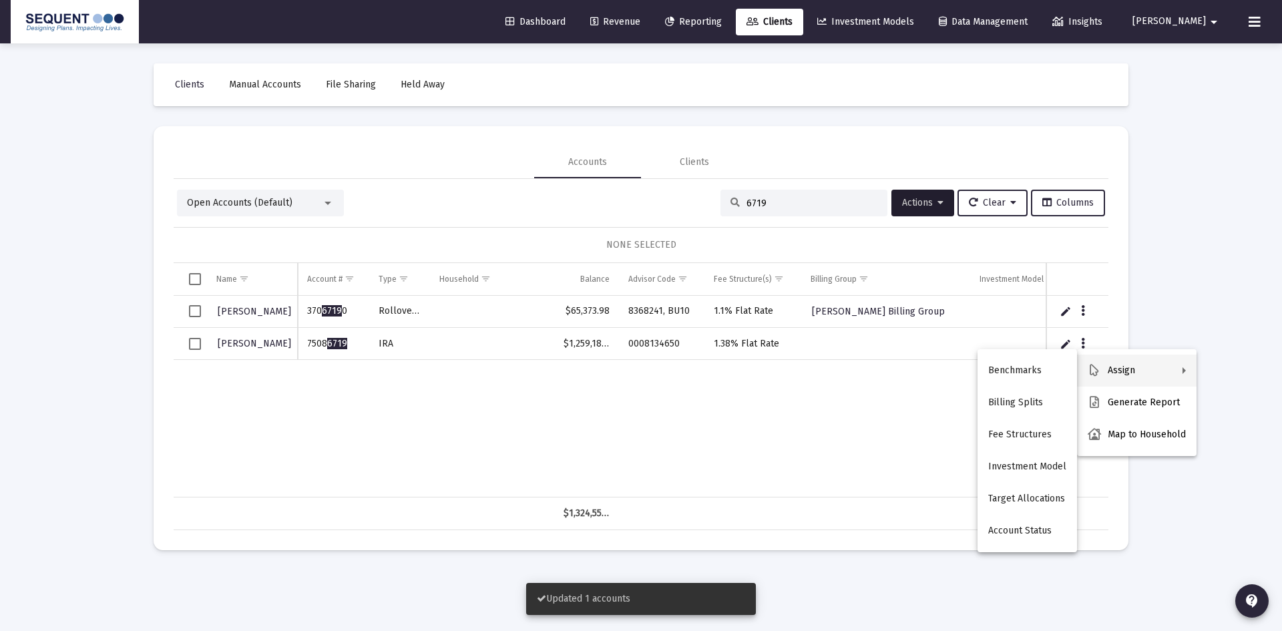
drag, startPoint x: 770, startPoint y: 391, endPoint x: 645, endPoint y: 395, distance: 125.6
click at [770, 391] on div at bounding box center [641, 315] width 1282 height 631
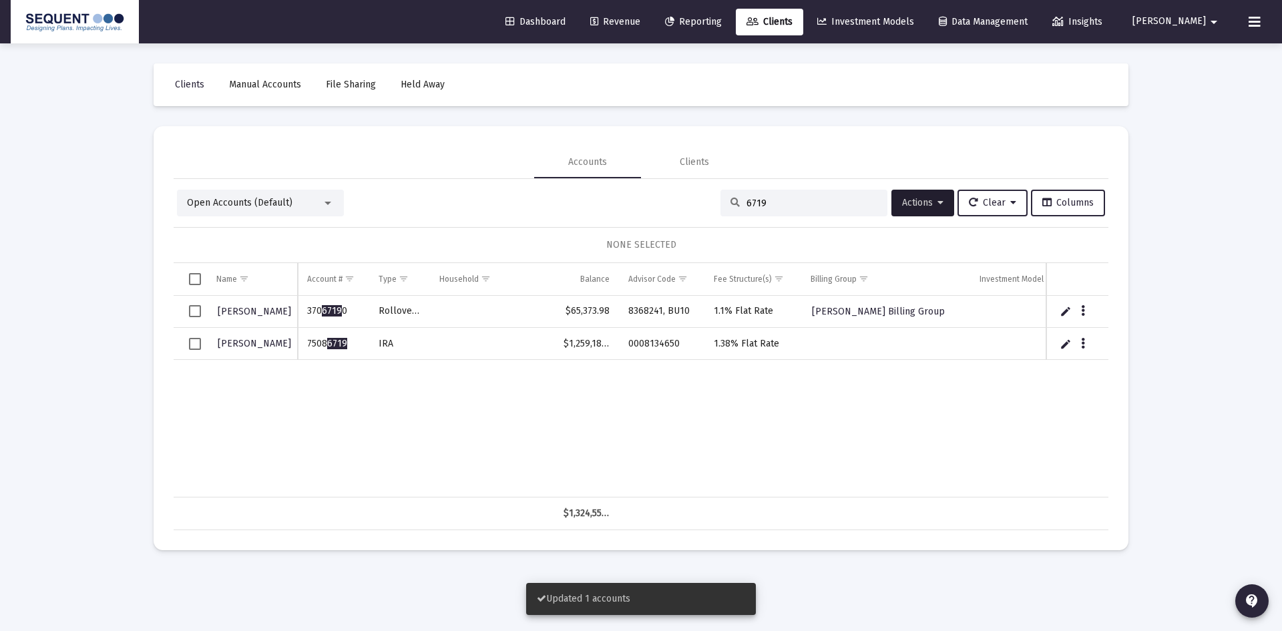
click at [182, 336] on td "Data grid" at bounding box center [190, 344] width 33 height 32
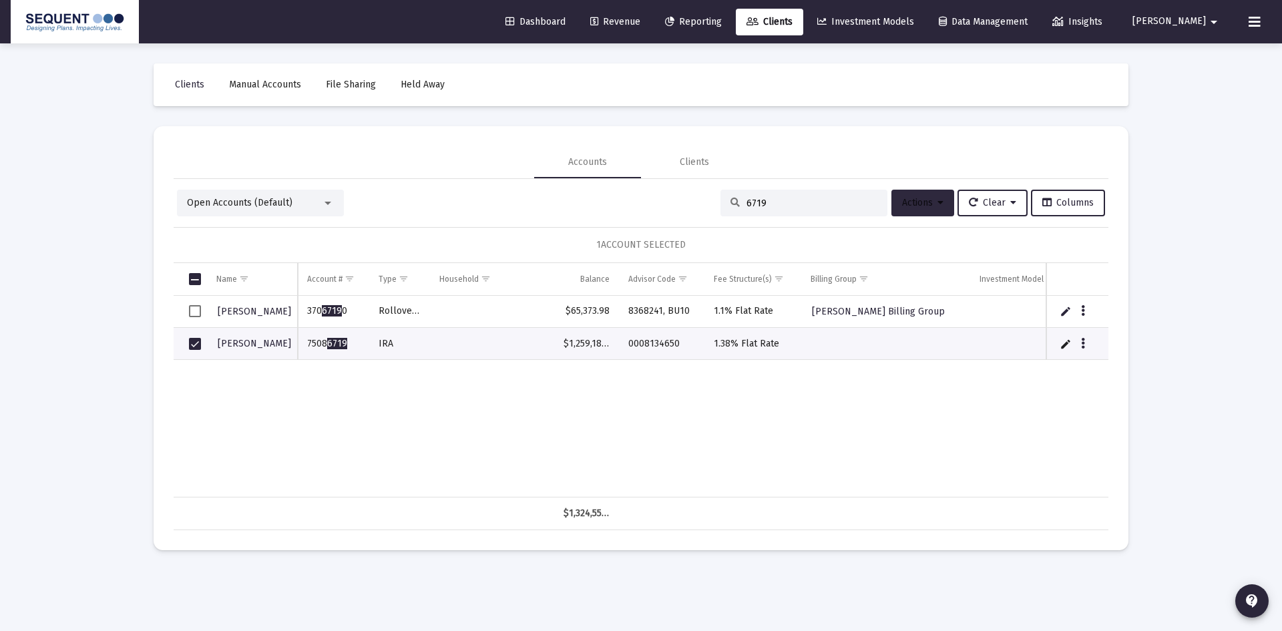
click at [903, 206] on span "Actions" at bounding box center [922, 202] width 41 height 11
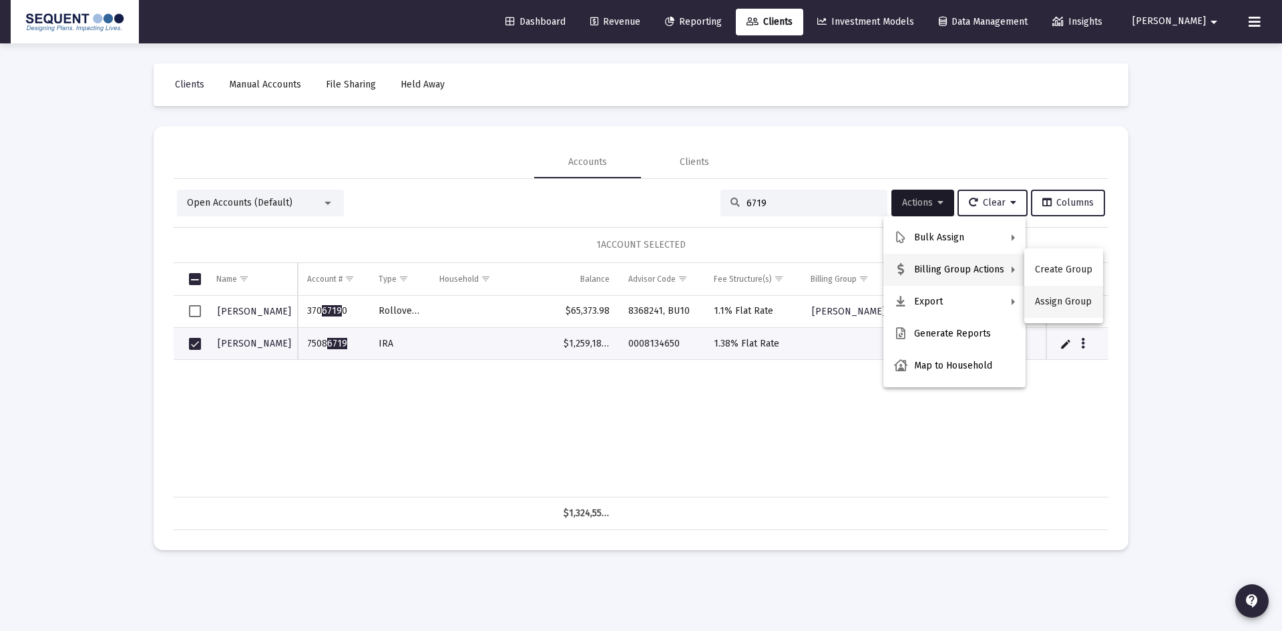
click at [1033, 297] on button "Assign Group" at bounding box center [1063, 302] width 79 height 32
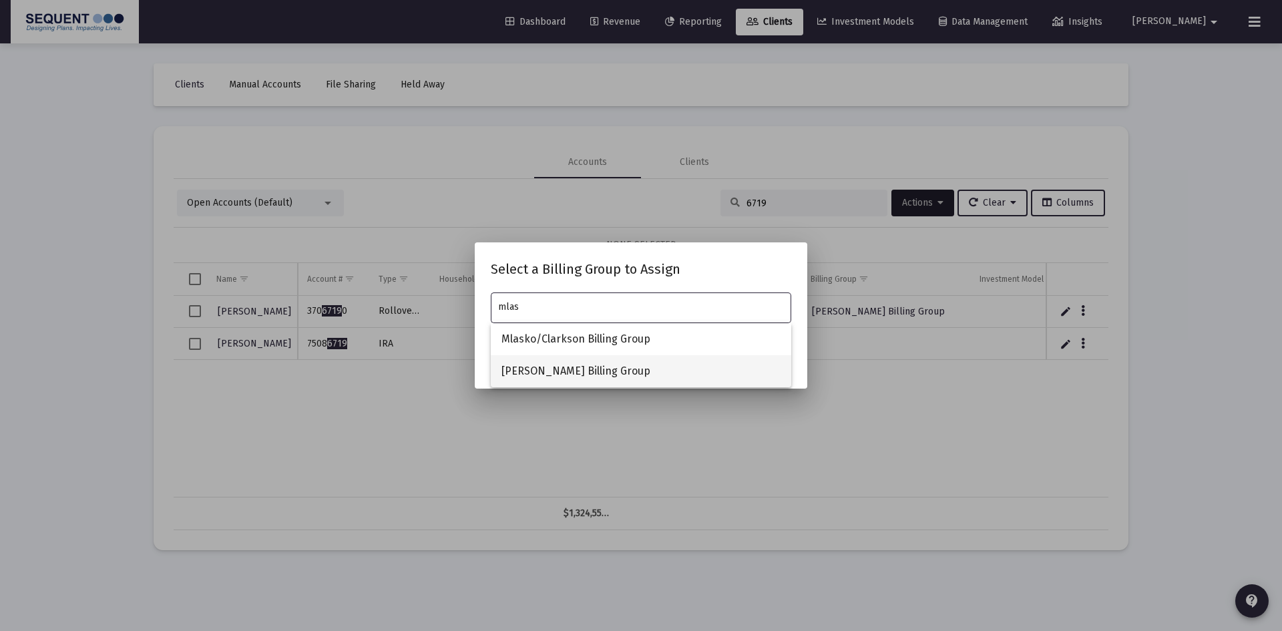
click at [547, 377] on span "[PERSON_NAME] Billing Group" at bounding box center [640, 371] width 279 height 32
type input "[PERSON_NAME] Billing Group"
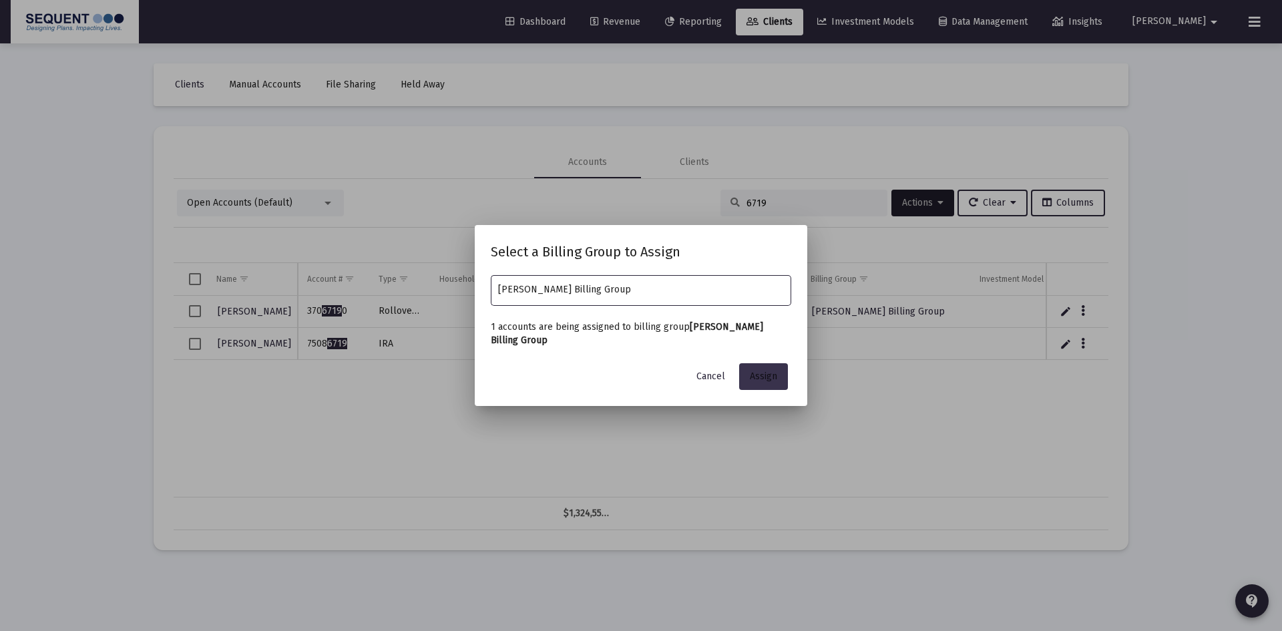
click at [766, 374] on span "Assign" at bounding box center [763, 376] width 27 height 11
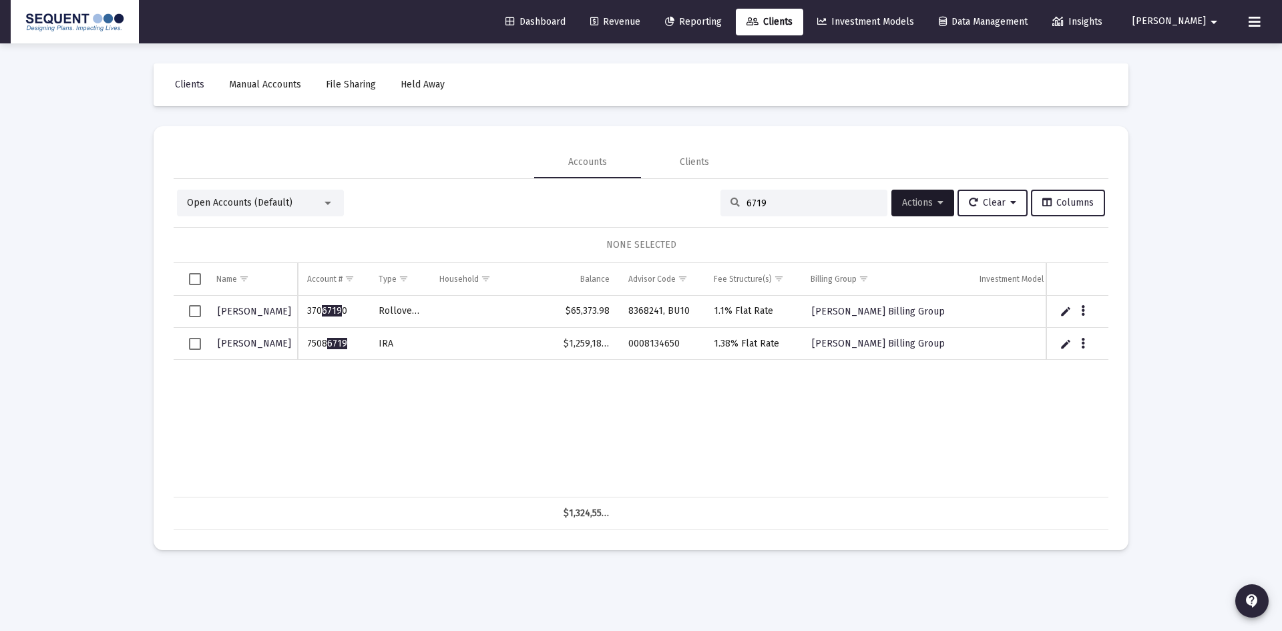
drag, startPoint x: 766, startPoint y: 202, endPoint x: 696, endPoint y: 202, distance: 69.4
click at [696, 202] on div "Open Accounts (Default) 6719 Actions Clear Columns" at bounding box center [641, 203] width 928 height 27
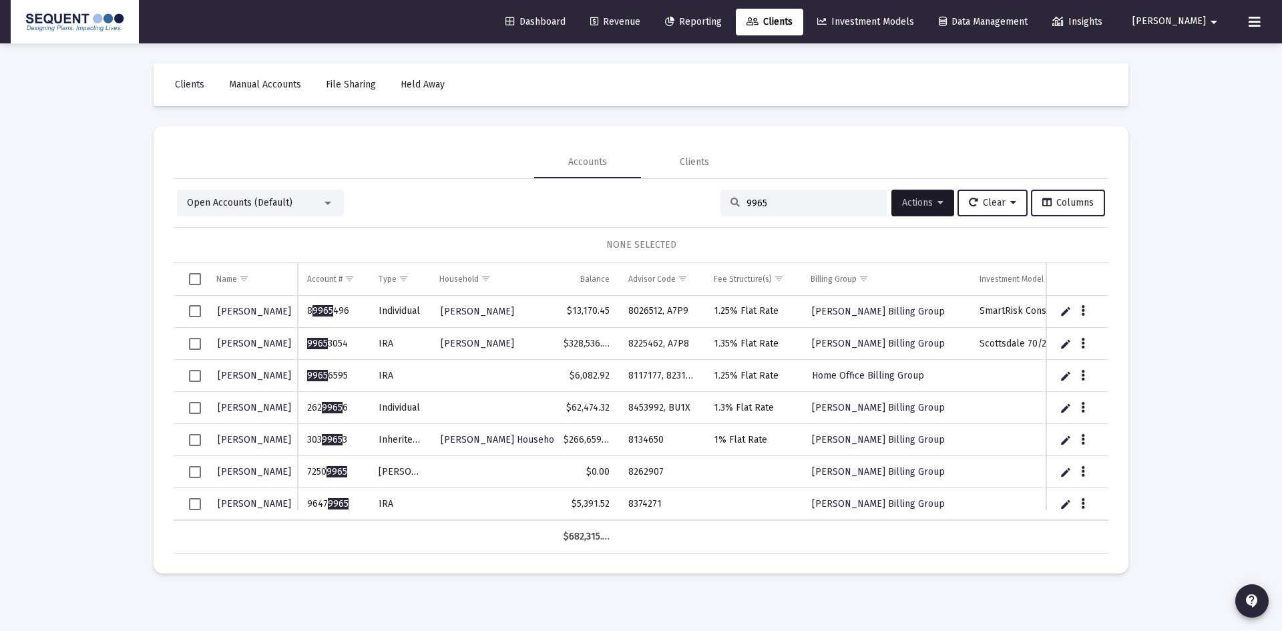
type input "9965"
drag, startPoint x: 373, startPoint y: 499, endPoint x: 308, endPoint y: 506, distance: 65.2
click at [308, 506] on tr "[PERSON_NAME] 9647 9965 IRA $5,391.52 8374271 [PERSON_NAME] Billing Group" at bounding box center [739, 504] width 1130 height 32
copy td "9647 9965"
click at [236, 541] on td "Data grid" at bounding box center [252, 537] width 91 height 32
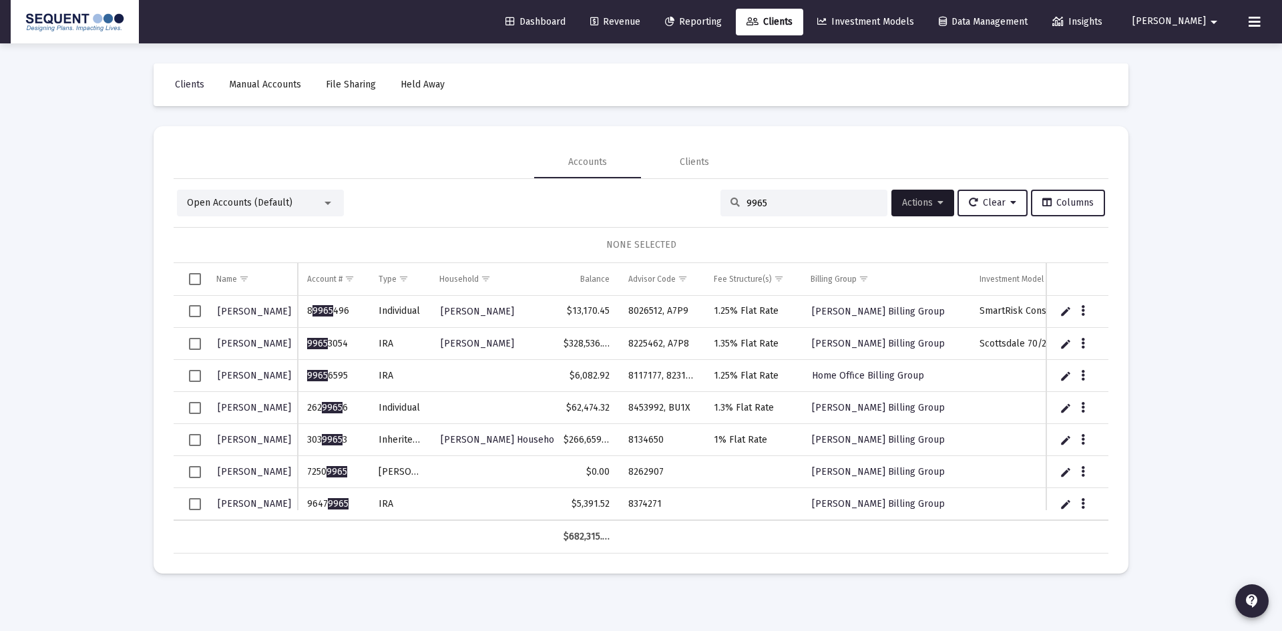
drag, startPoint x: 660, startPoint y: 501, endPoint x: 618, endPoint y: 503, distance: 42.8
click at [618, 503] on tr "[PERSON_NAME] 9647 9965 IRA $5,391.52 8374271 [PERSON_NAME] Billing Group" at bounding box center [739, 504] width 1130 height 32
copy tr "8374271"
click at [1081, 501] on icon "Data grid" at bounding box center [1083, 504] width 4 height 16
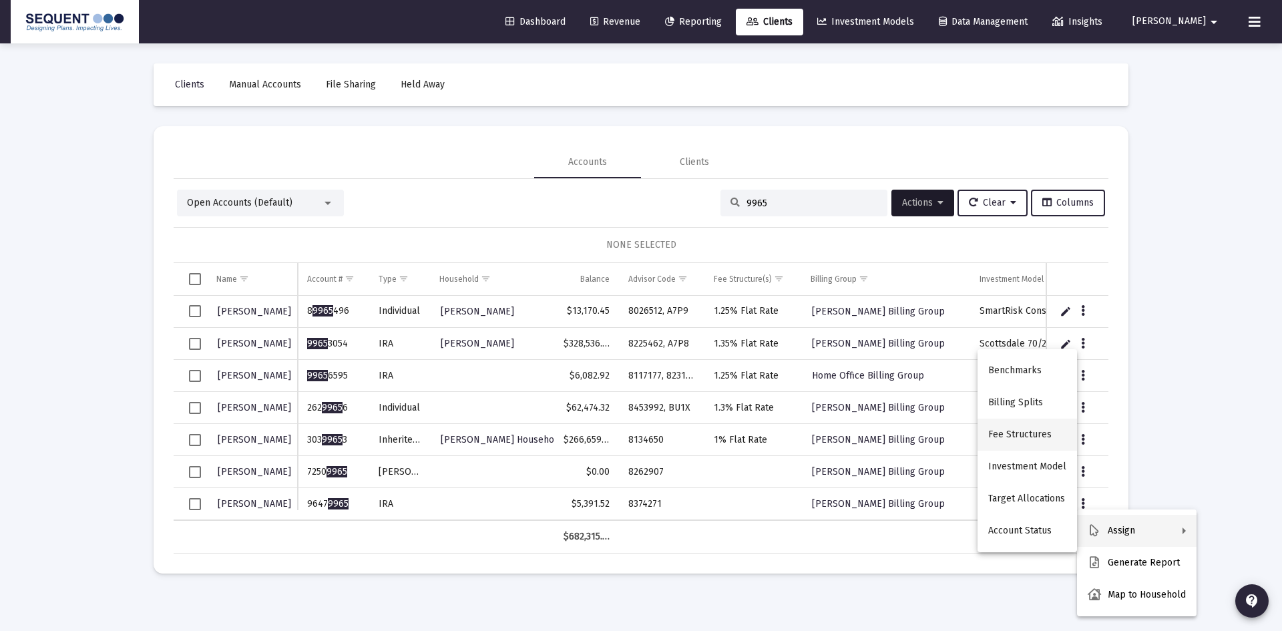
click at [1026, 433] on button "Fee Structures" at bounding box center [1026, 435] width 99 height 32
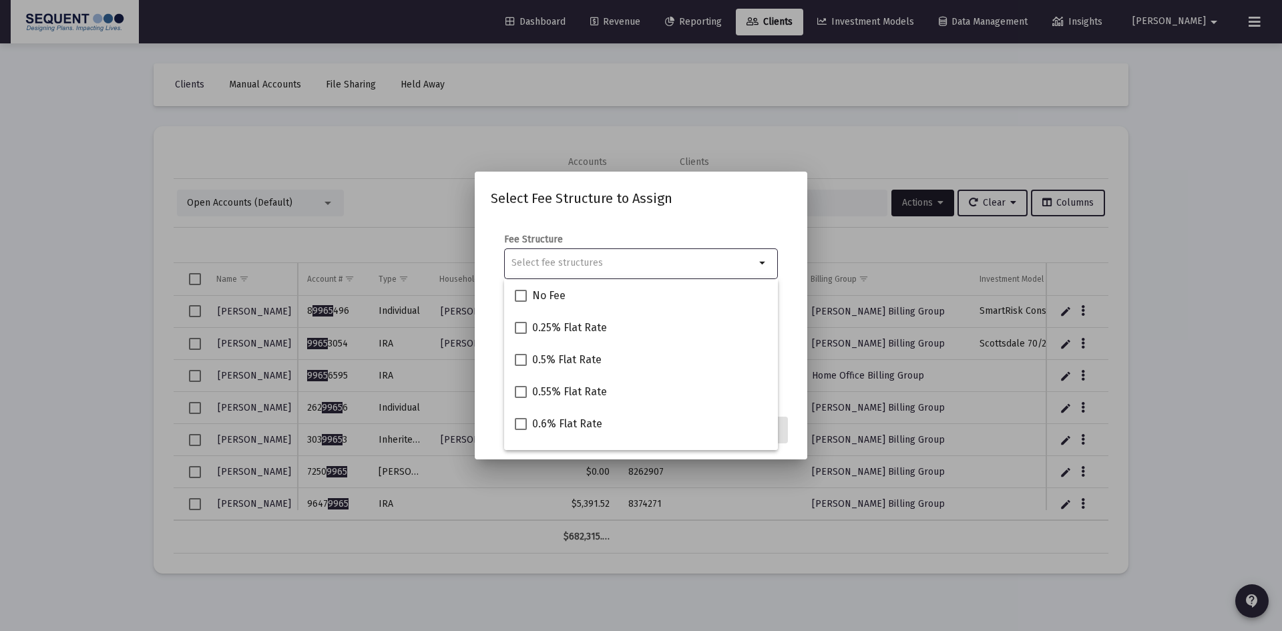
click at [1166, 380] on div at bounding box center [641, 315] width 1282 height 631
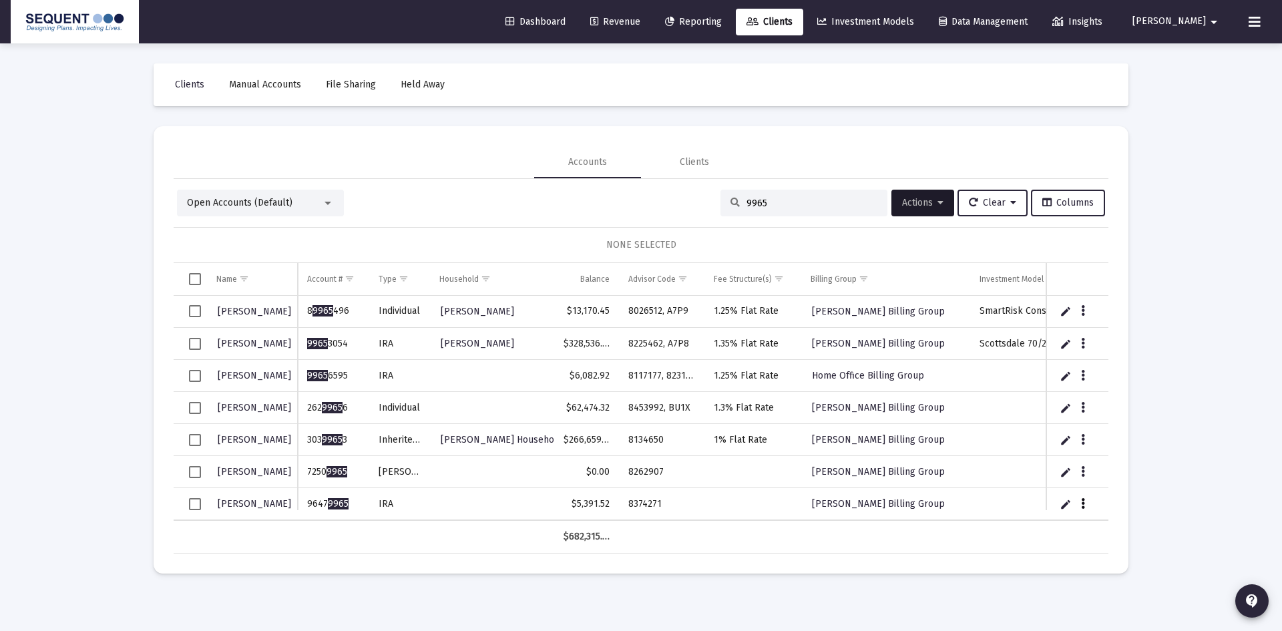
click at [1082, 502] on icon "Data grid" at bounding box center [1083, 504] width 4 height 16
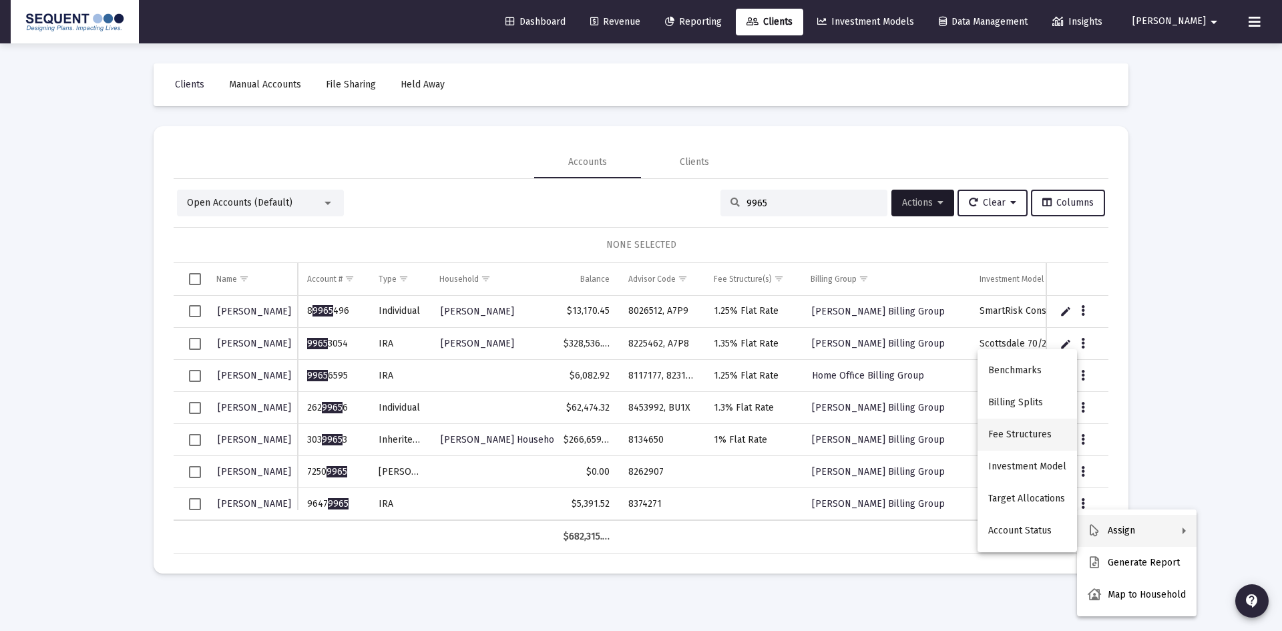
click at [1041, 434] on button "Fee Structures" at bounding box center [1026, 435] width 99 height 32
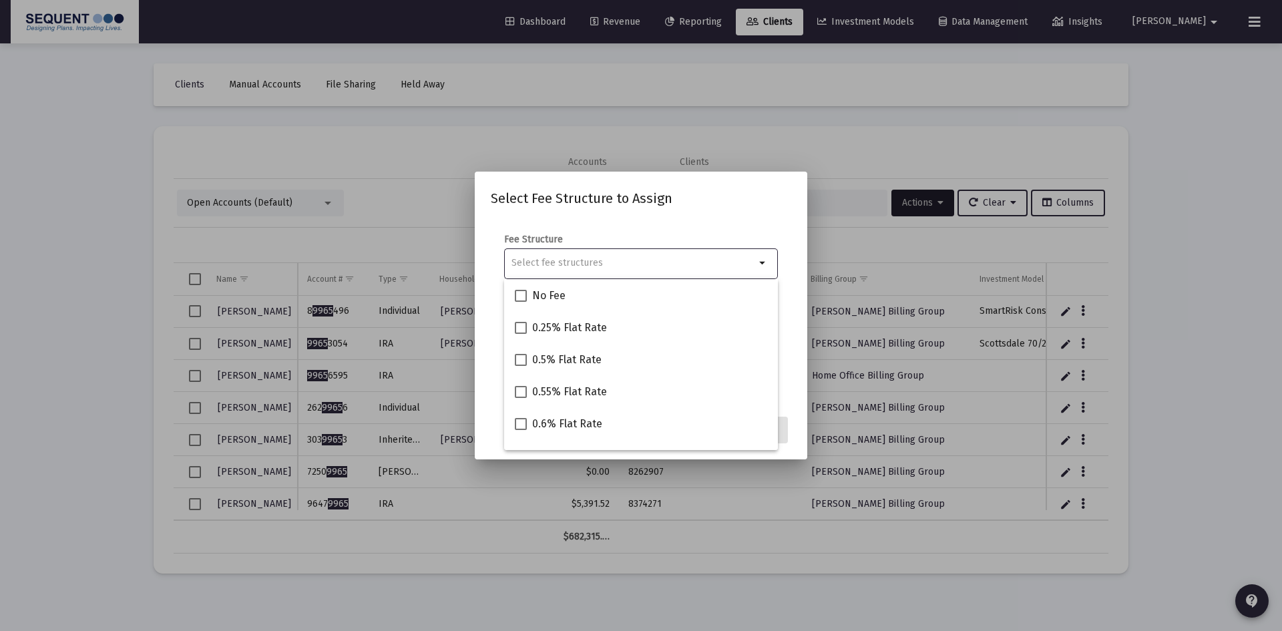
click at [618, 272] on div at bounding box center [633, 262] width 244 height 33
click at [621, 258] on input "Selection" at bounding box center [633, 263] width 244 height 11
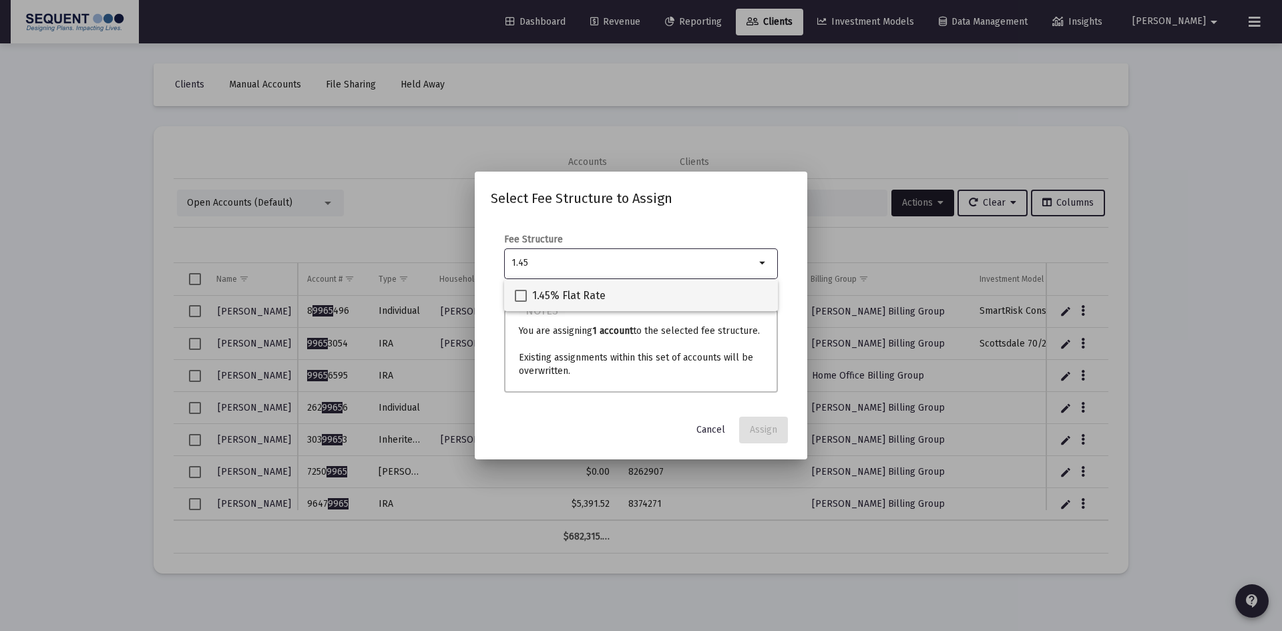
type input "1.45"
click at [551, 295] on span "1.45% Flat Rate" at bounding box center [568, 296] width 73 height 16
click at [521, 302] on input "1.45% Flat Rate" at bounding box center [520, 302] width 1 height 1
checkbox input "true"
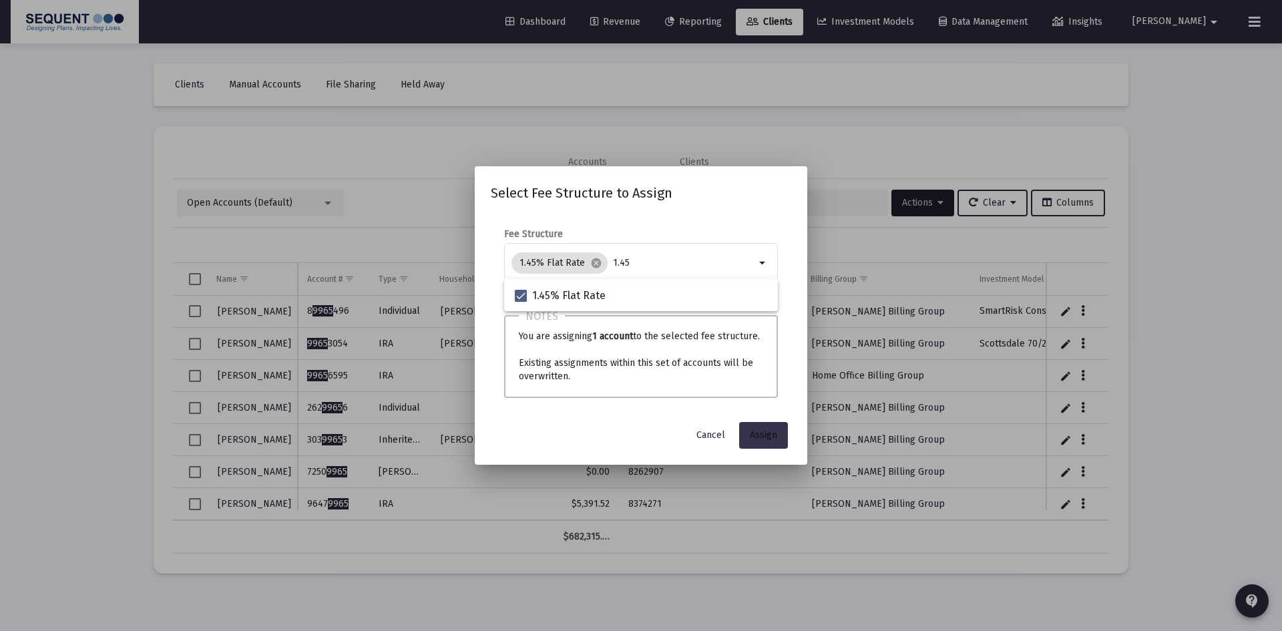
click at [774, 439] on span "Assign" at bounding box center [763, 434] width 27 height 11
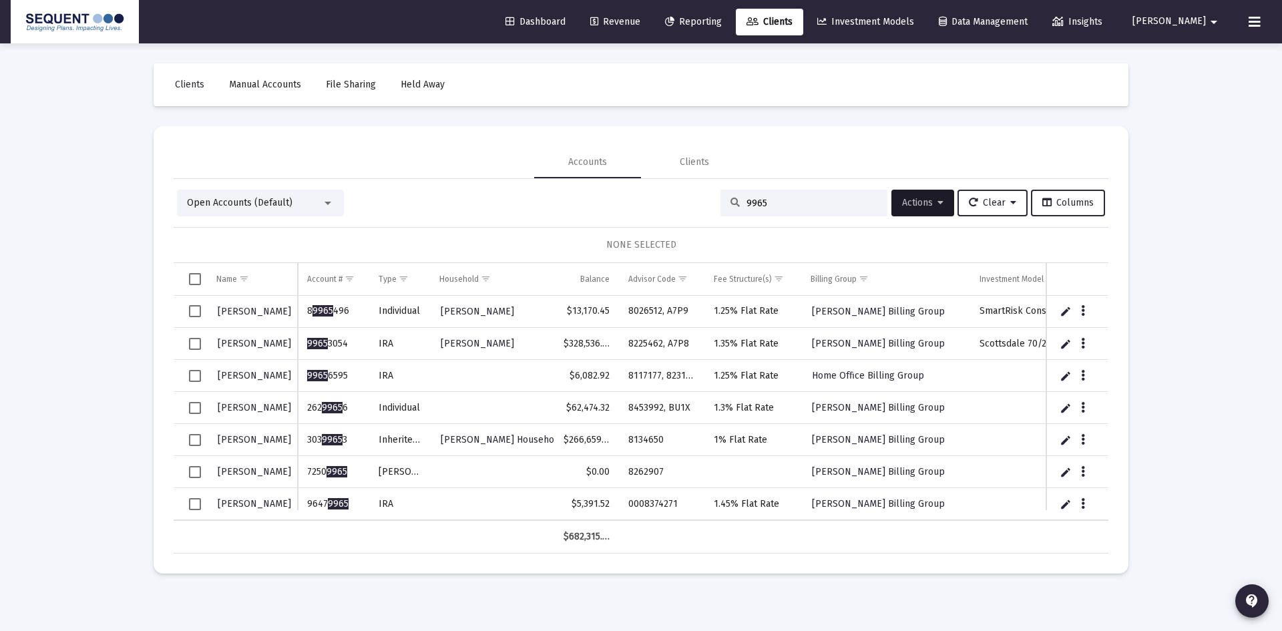
drag, startPoint x: 191, startPoint y: 501, endPoint x: 310, endPoint y: 484, distance: 120.1
click at [191, 501] on span "Select row" at bounding box center [195, 504] width 12 height 12
click at [920, 202] on span "Actions" at bounding box center [922, 202] width 41 height 11
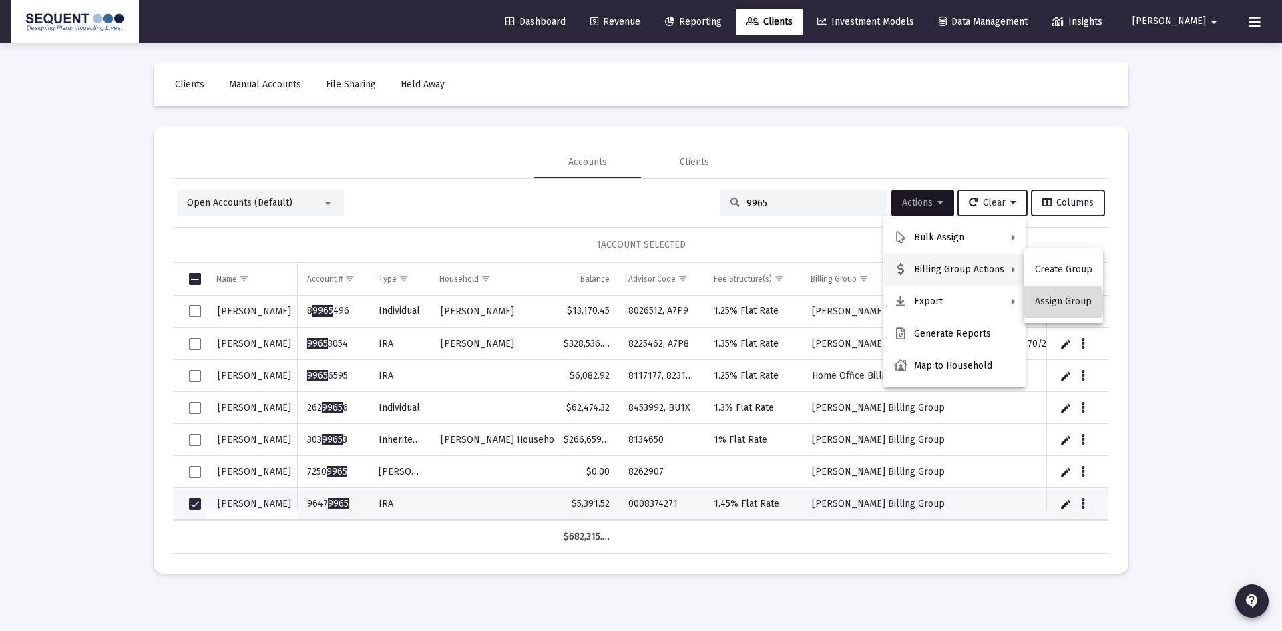
click at [1047, 304] on button "Assign Group" at bounding box center [1063, 302] width 79 height 32
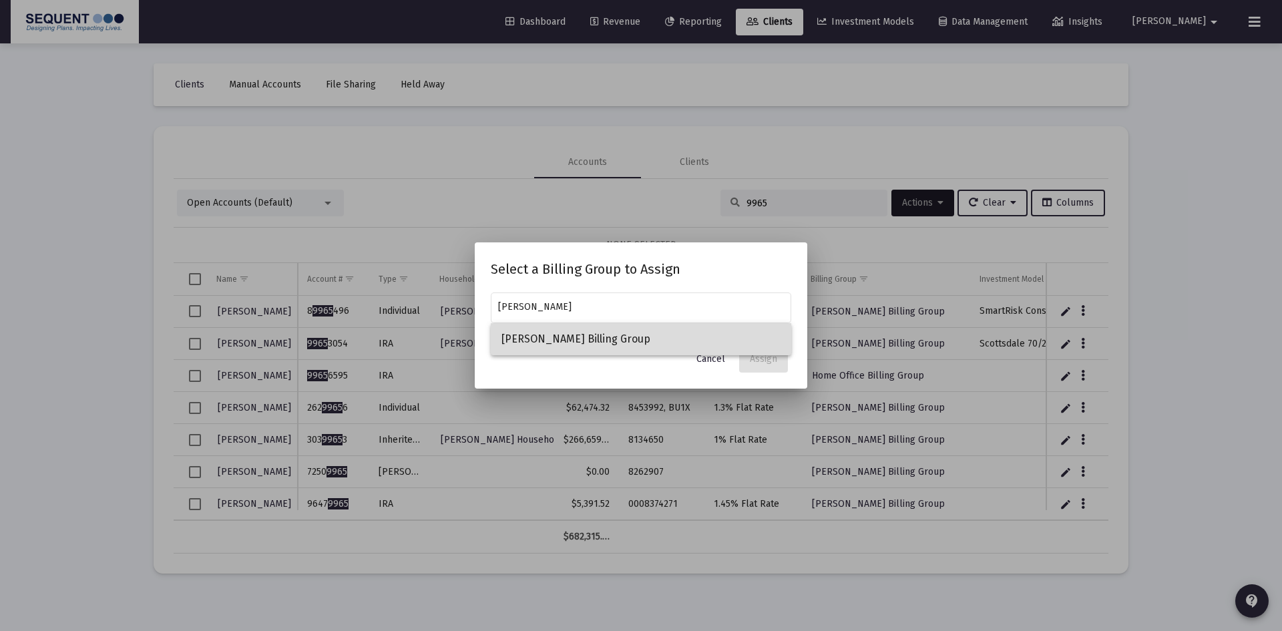
click at [622, 341] on span "[PERSON_NAME] Billing Group" at bounding box center [640, 339] width 279 height 32
type input "[PERSON_NAME] Billing Group"
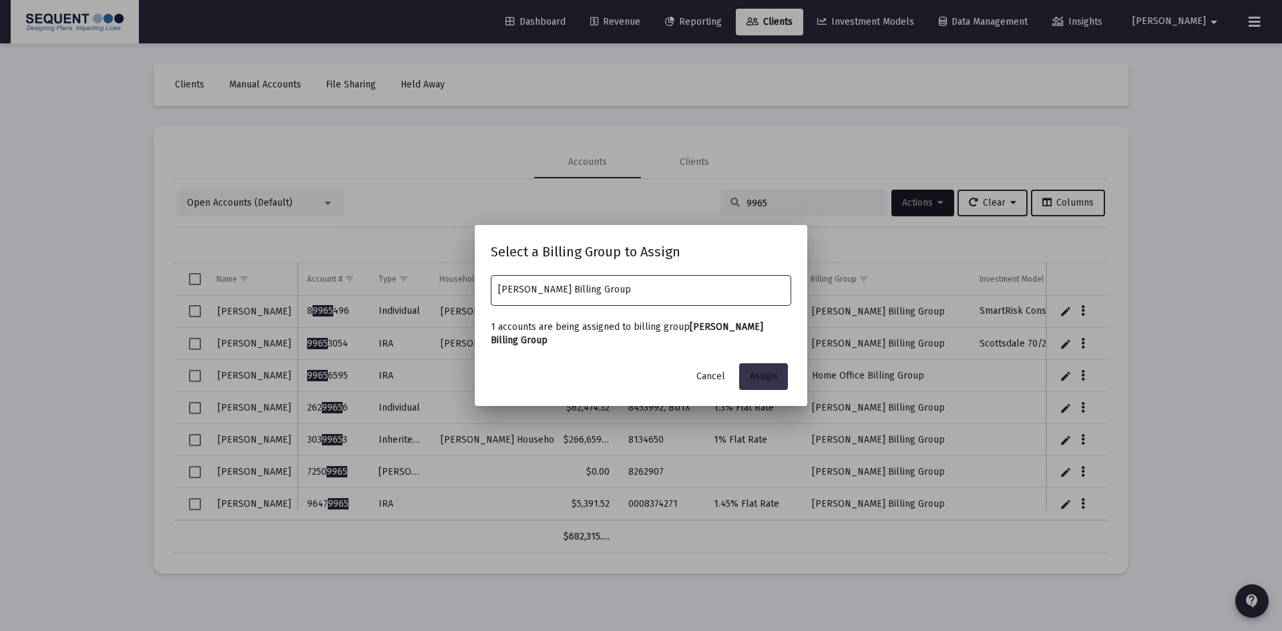
click at [765, 378] on span "Assign" at bounding box center [763, 376] width 27 height 11
